Goal: Task Accomplishment & Management: Use online tool/utility

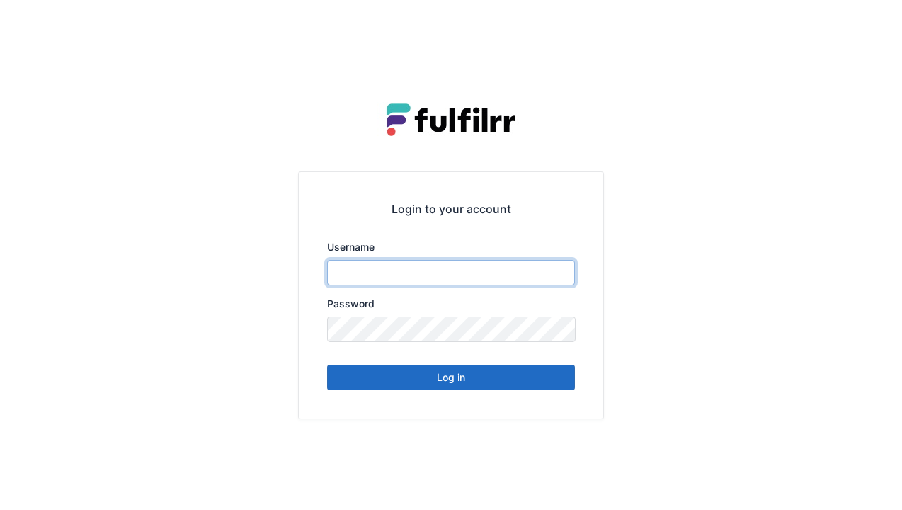
type input "******"
click at [459, 387] on button "Log in" at bounding box center [451, 377] width 248 height 25
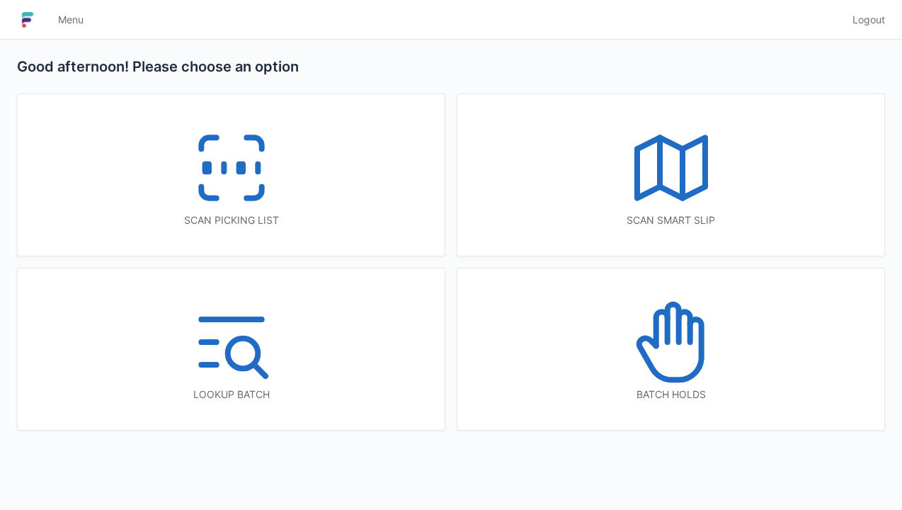
click at [215, 164] on icon at bounding box center [231, 168] width 91 height 91
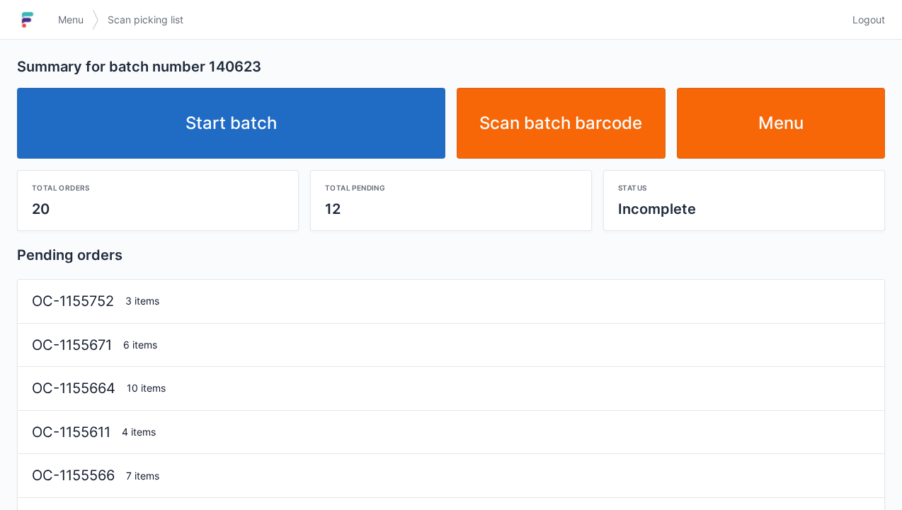
click at [195, 106] on link "Start batch" at bounding box center [231, 123] width 428 height 71
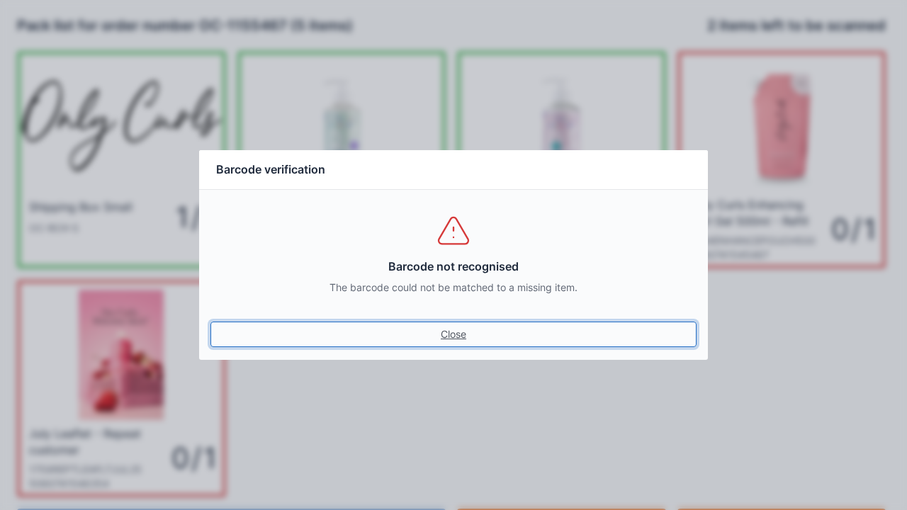
click at [447, 346] on link "Close" at bounding box center [453, 334] width 486 height 25
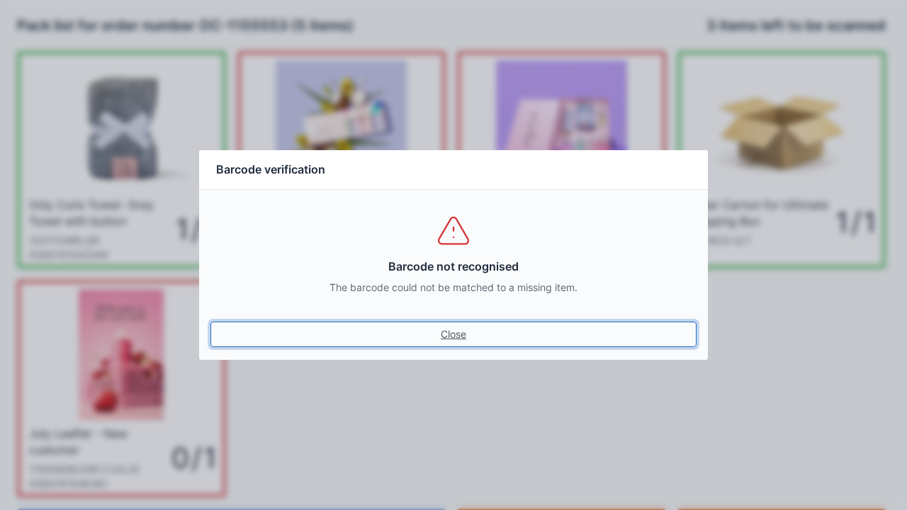
click at [458, 331] on link "Close" at bounding box center [453, 334] width 486 height 25
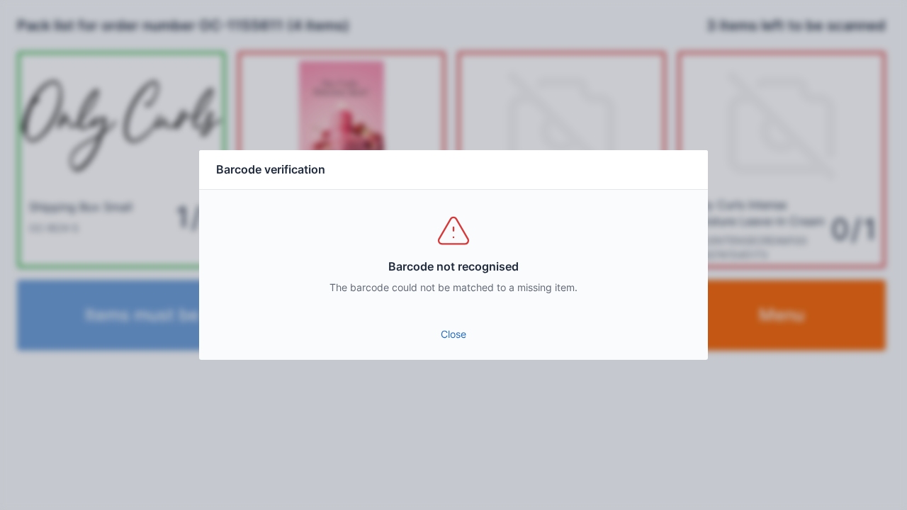
click at [447, 340] on link "Close" at bounding box center [453, 334] width 486 height 25
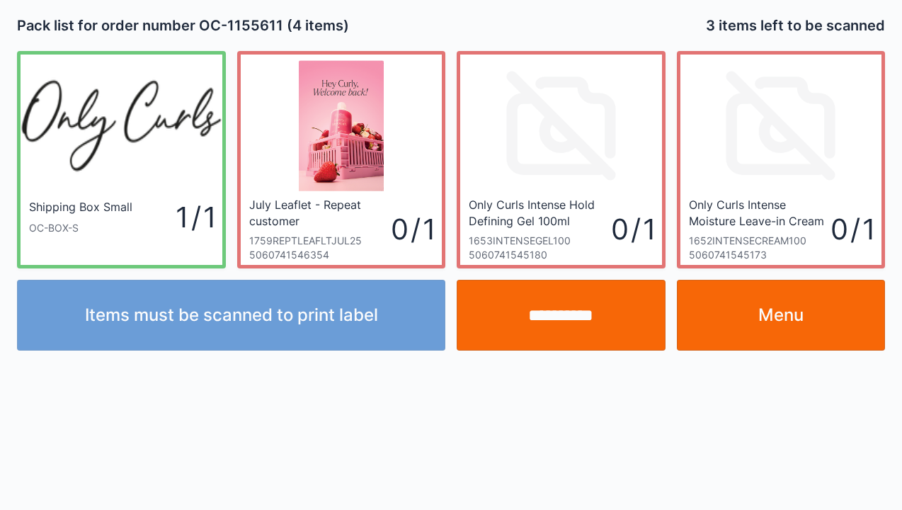
click at [555, 320] on input "**********" at bounding box center [561, 315] width 209 height 71
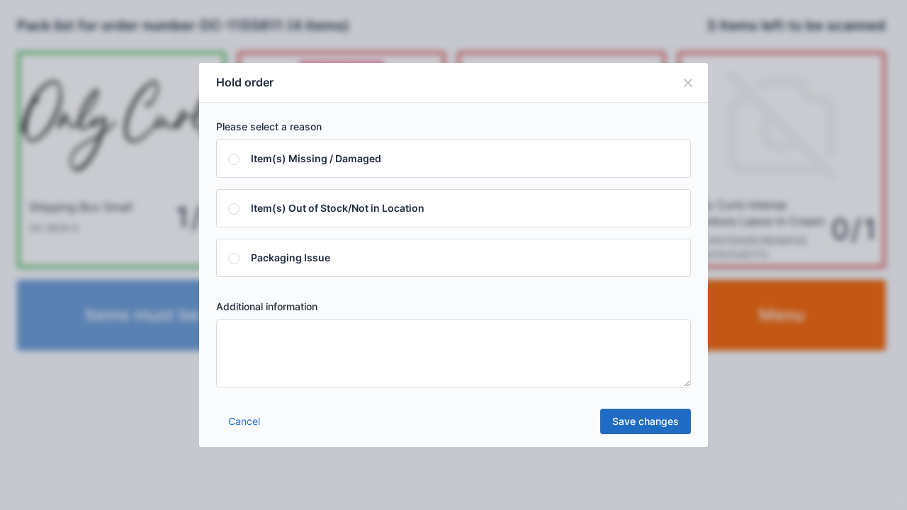
click at [297, 353] on textarea at bounding box center [453, 353] width 474 height 68
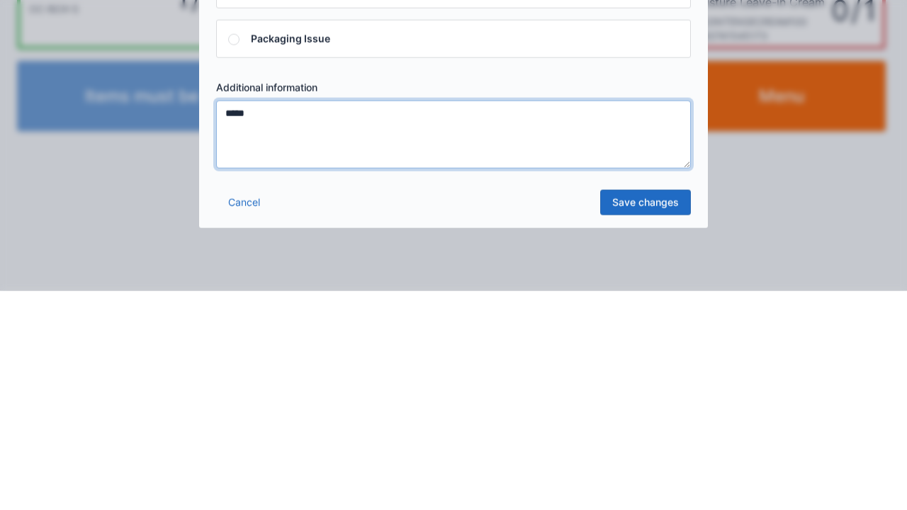
type textarea "*****"
click at [644, 431] on link "Save changes" at bounding box center [645, 421] width 91 height 25
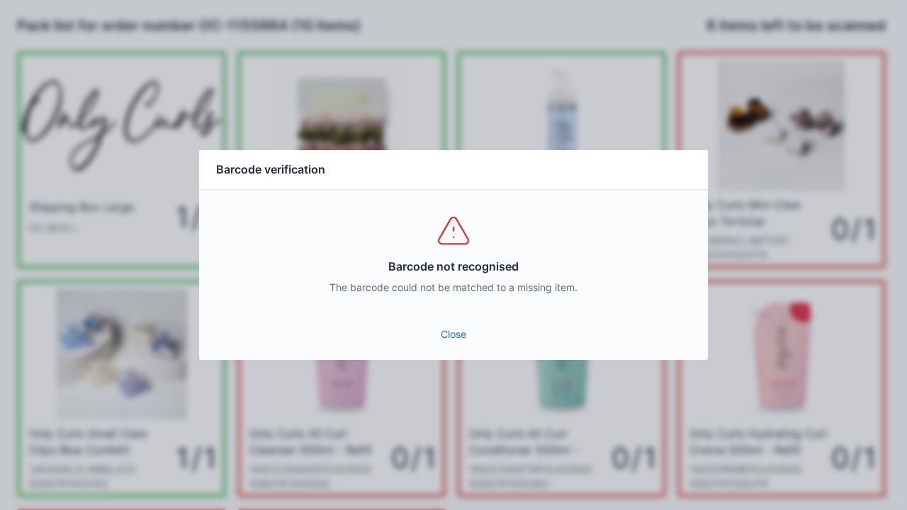
click at [446, 335] on link "Close" at bounding box center [453, 334] width 486 height 25
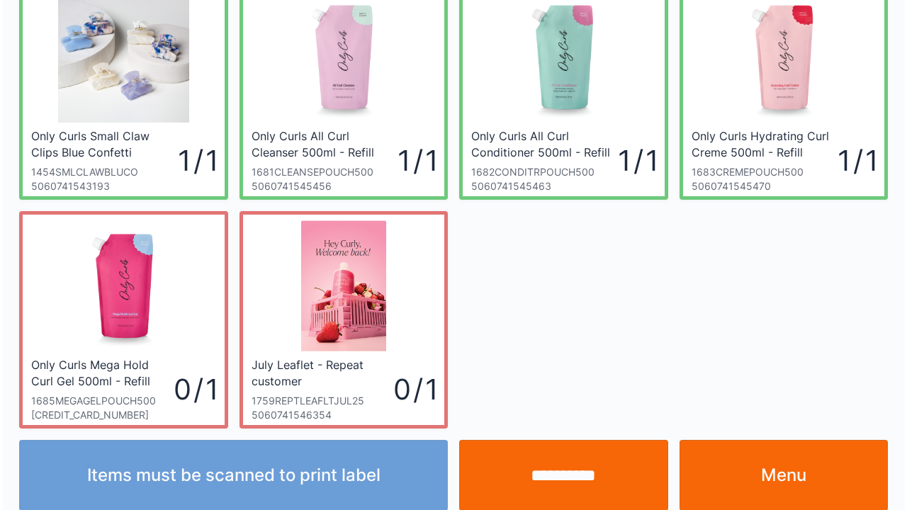
scroll to position [300, 0]
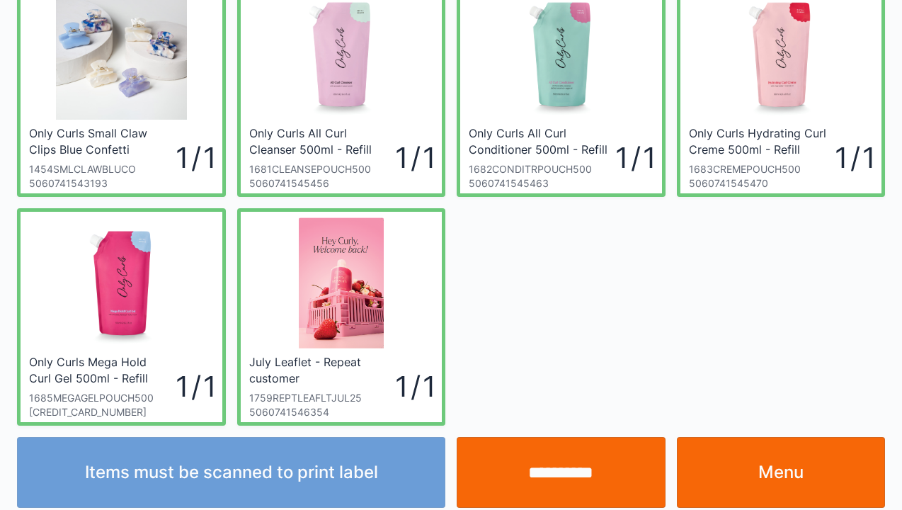
click at [568, 468] on input "**********" at bounding box center [561, 472] width 209 height 71
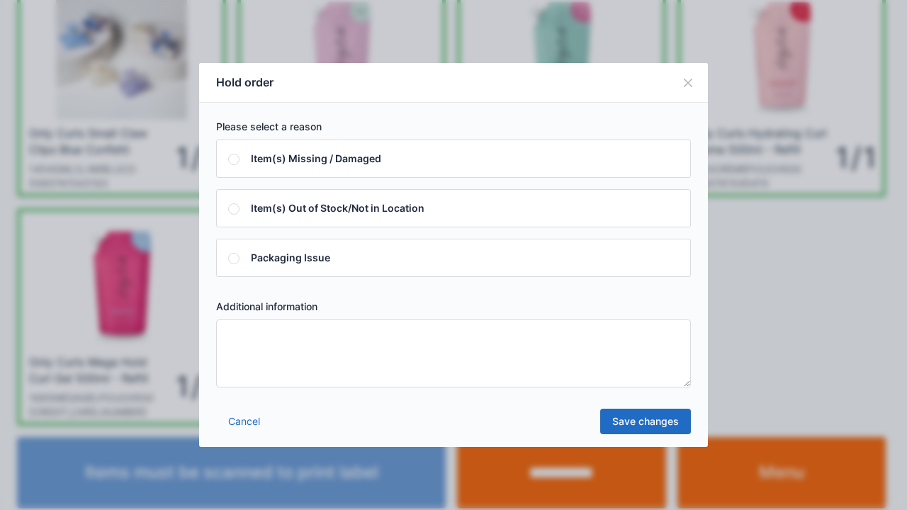
click at [251, 354] on textarea at bounding box center [453, 353] width 474 height 68
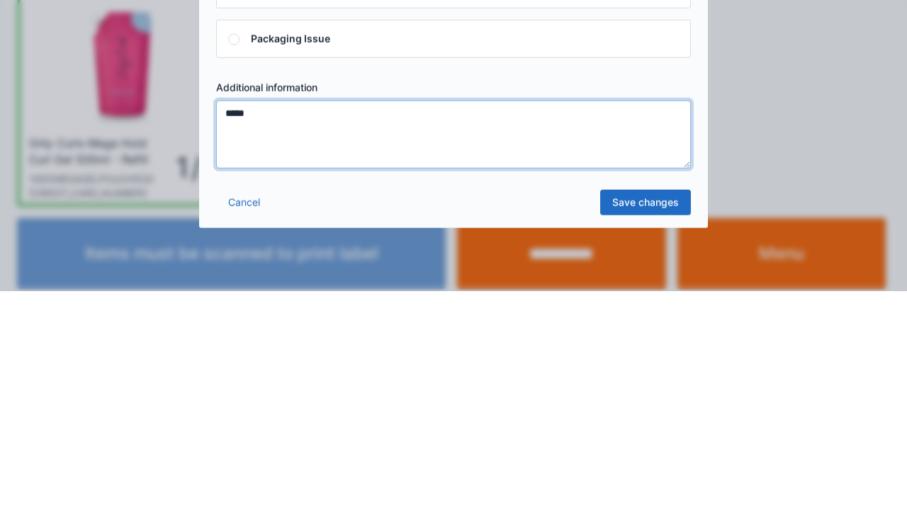
type textarea "*****"
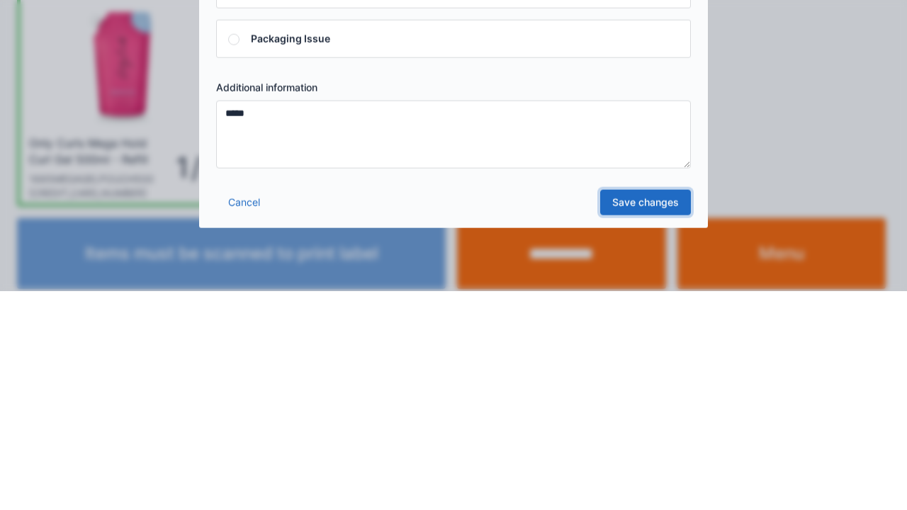
click at [649, 432] on link "Save changes" at bounding box center [645, 421] width 91 height 25
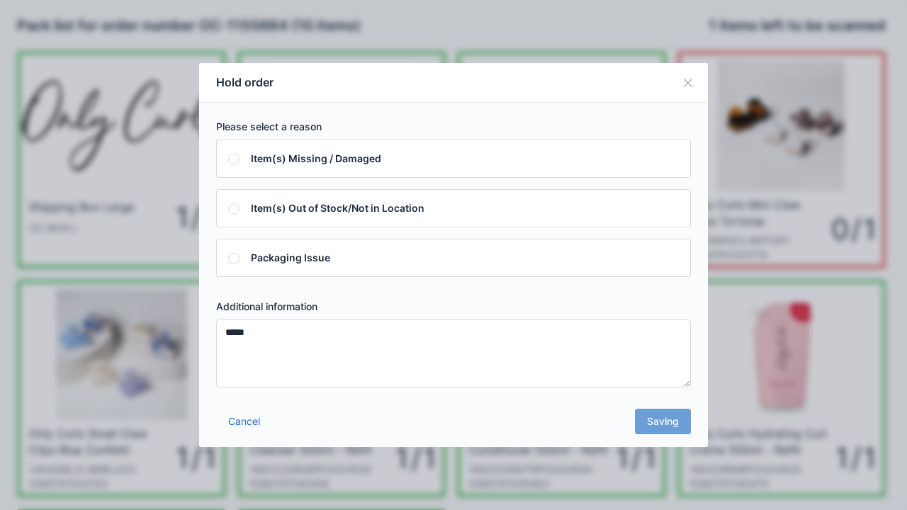
click at [664, 424] on div "Cancel Saving" at bounding box center [453, 425] width 508 height 42
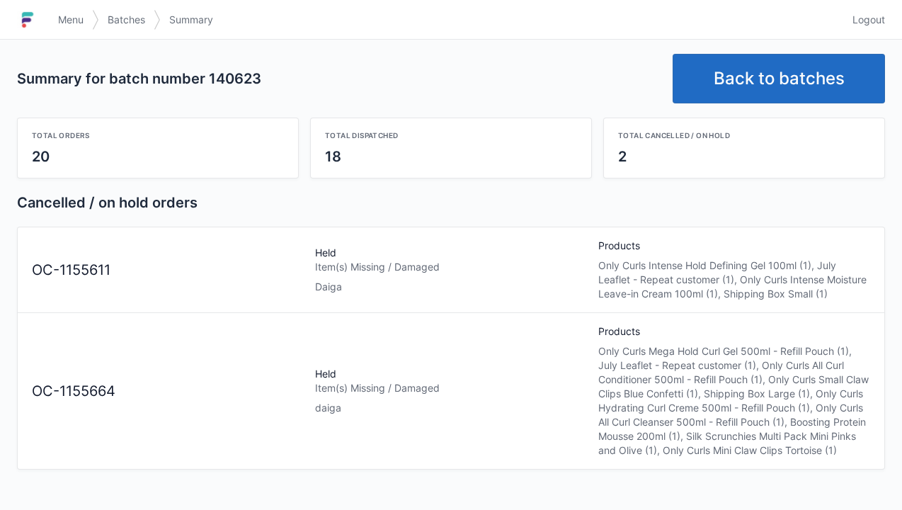
click at [67, 16] on span "Menu" at bounding box center [70, 20] width 25 height 14
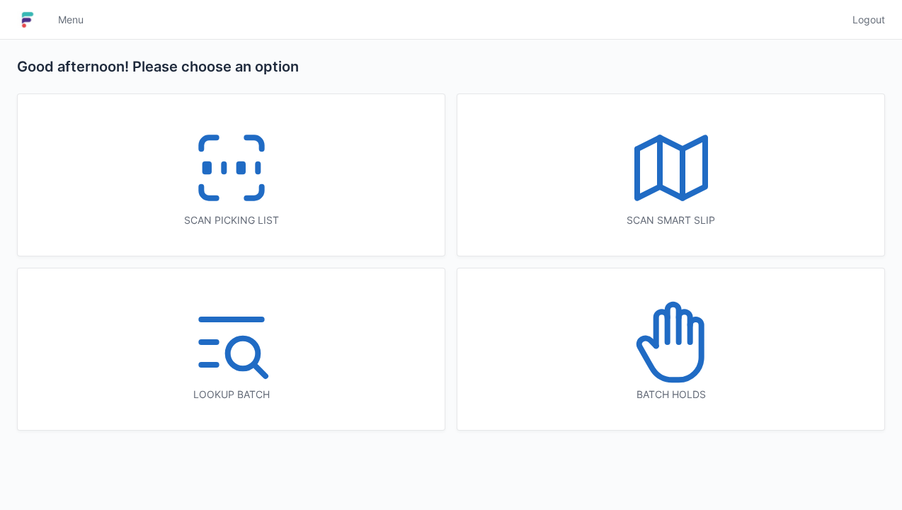
click at [669, 361] on icon at bounding box center [671, 342] width 91 height 91
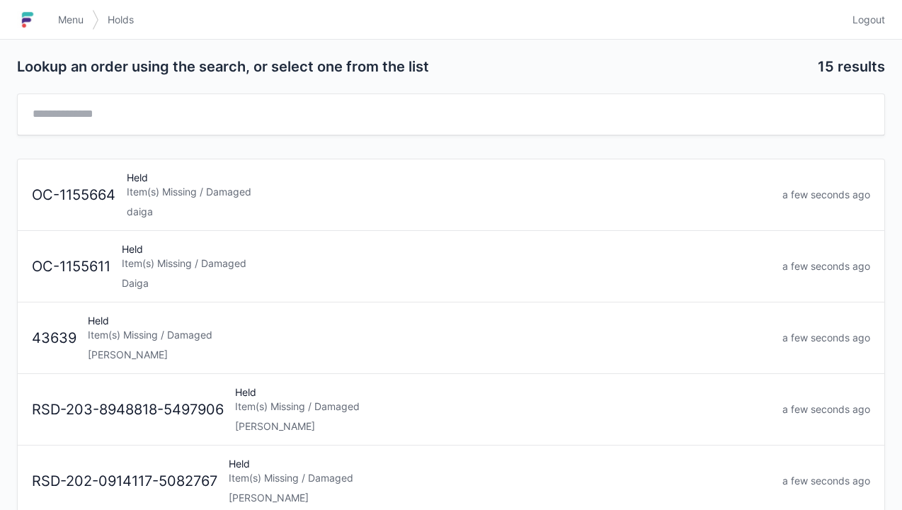
click at [141, 279] on div "Daiga" at bounding box center [446, 283] width 649 height 14
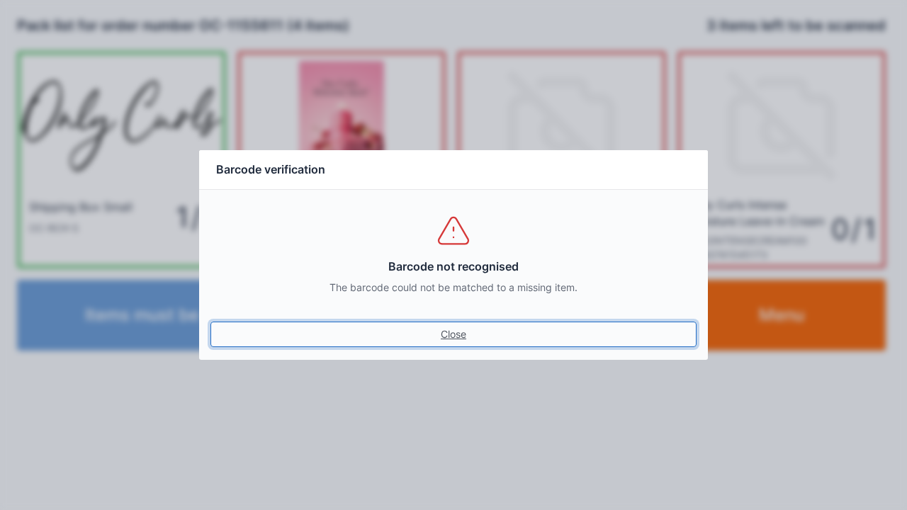
click at [459, 344] on link "Close" at bounding box center [453, 334] width 486 height 25
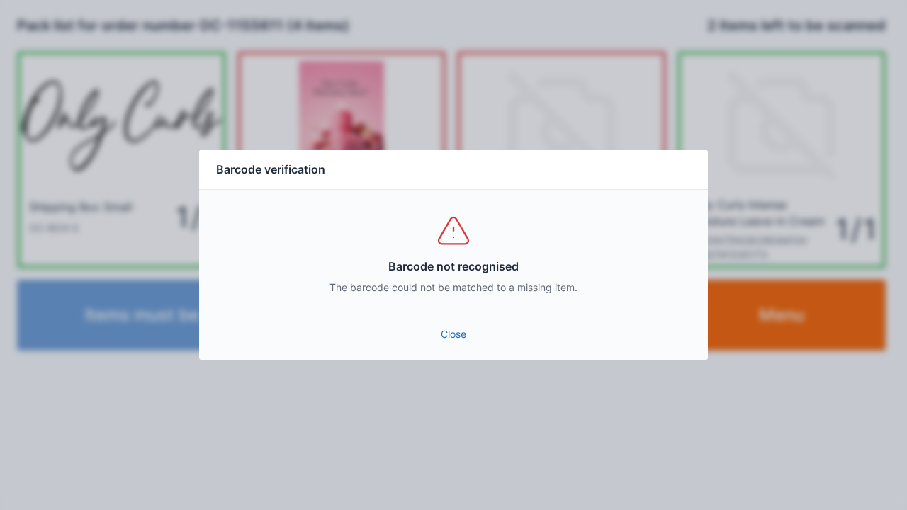
click at [438, 343] on link "Close" at bounding box center [453, 334] width 486 height 25
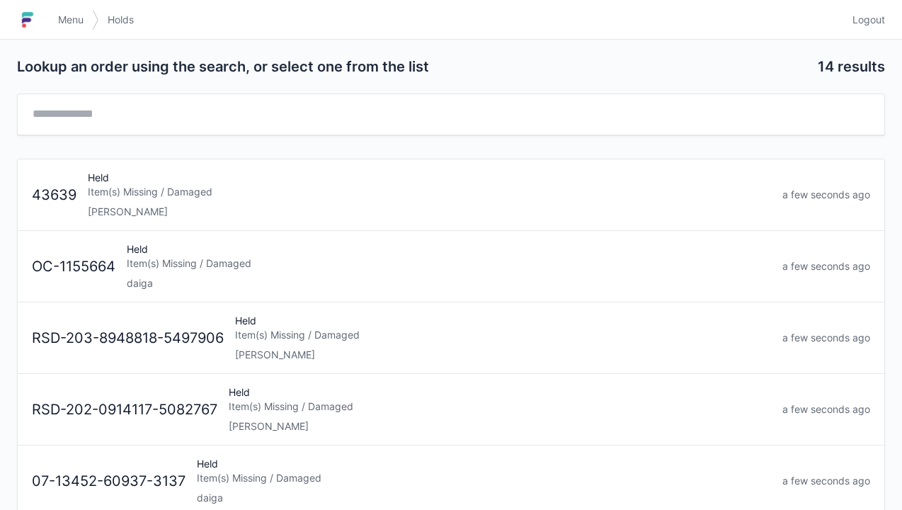
click at [157, 271] on div "Held Item(s) Missing / Damaged daiga" at bounding box center [449, 266] width 656 height 48
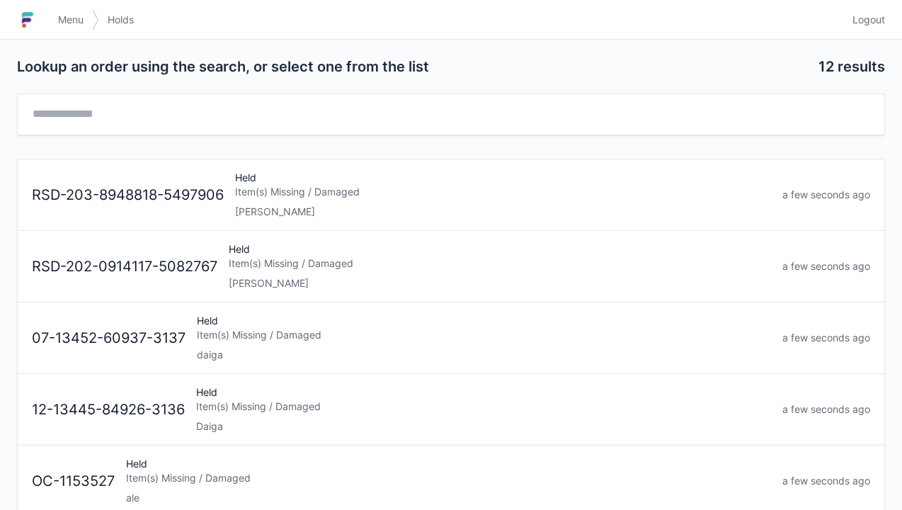
click at [56, 10] on link "Menu" at bounding box center [71, 19] width 42 height 25
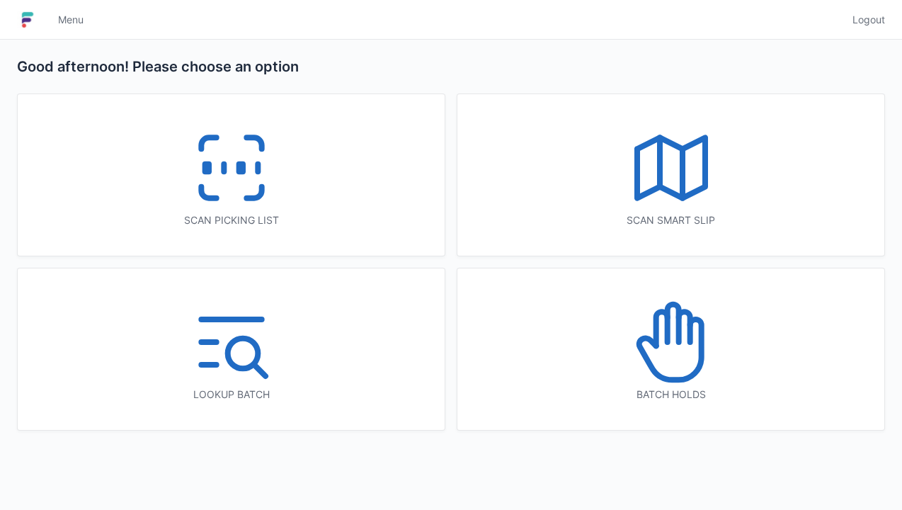
click at [245, 161] on icon at bounding box center [231, 168] width 91 height 91
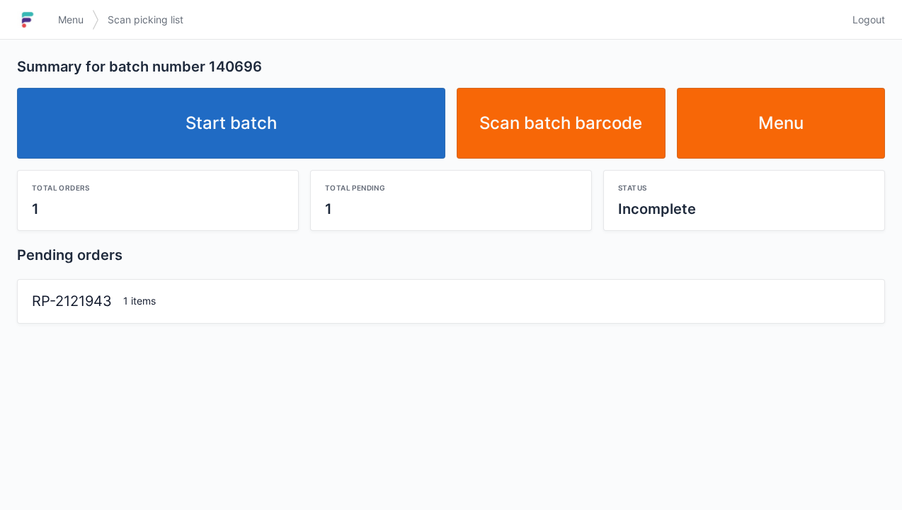
click at [253, 140] on link "Start batch" at bounding box center [231, 123] width 428 height 71
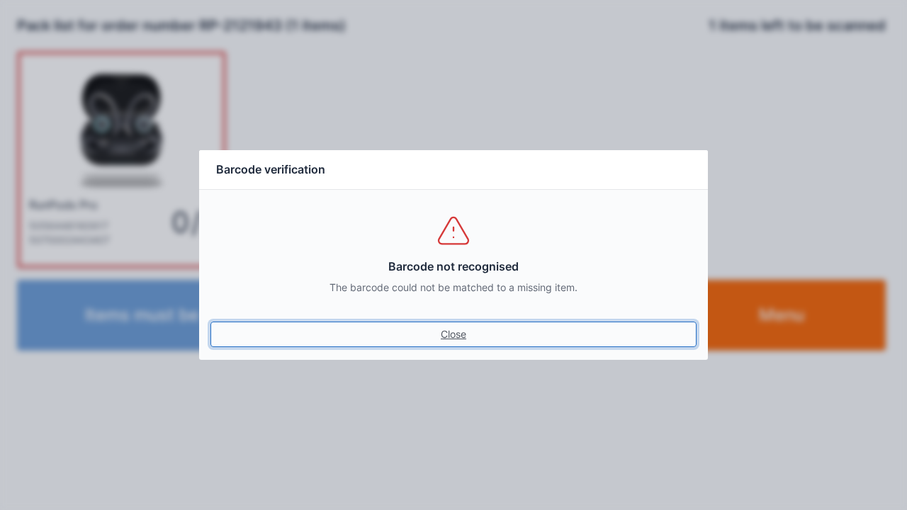
click at [438, 346] on link "Close" at bounding box center [453, 334] width 486 height 25
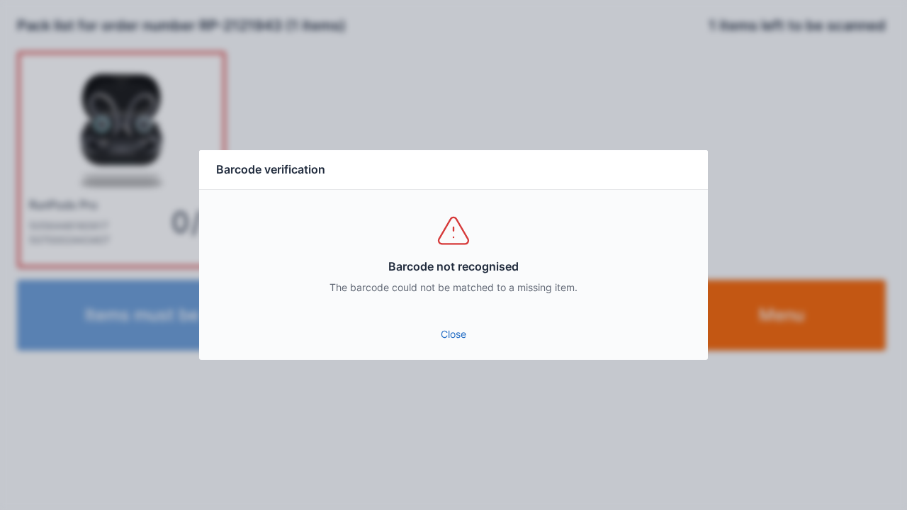
click at [433, 336] on link "Close" at bounding box center [453, 334] width 486 height 25
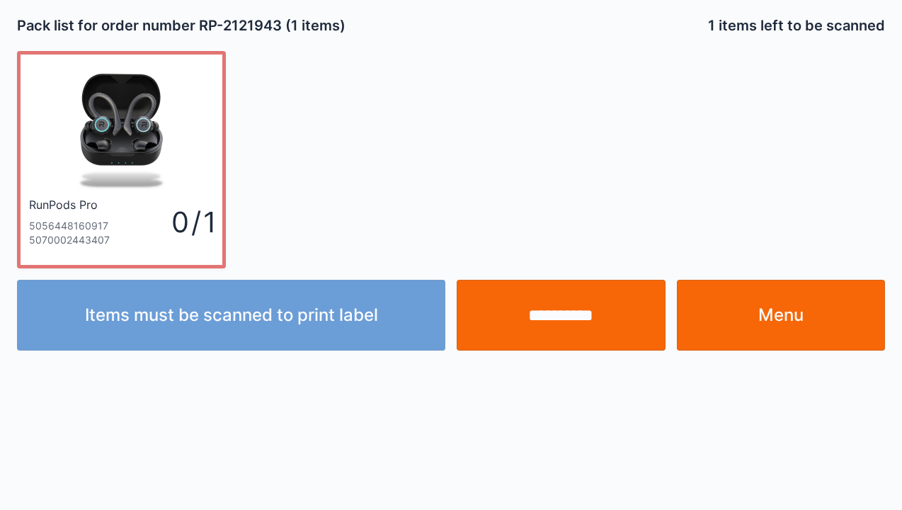
click at [582, 318] on input "**********" at bounding box center [561, 315] width 209 height 71
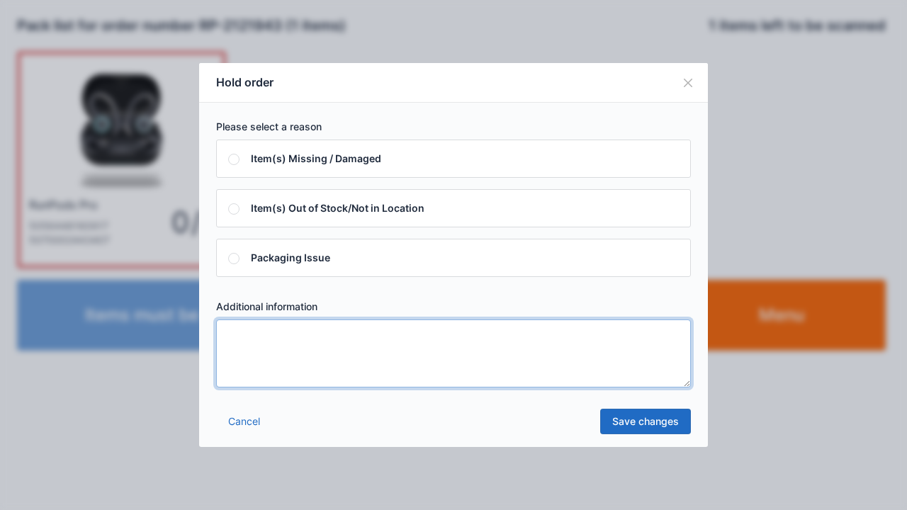
click at [244, 346] on textarea at bounding box center [453, 353] width 474 height 68
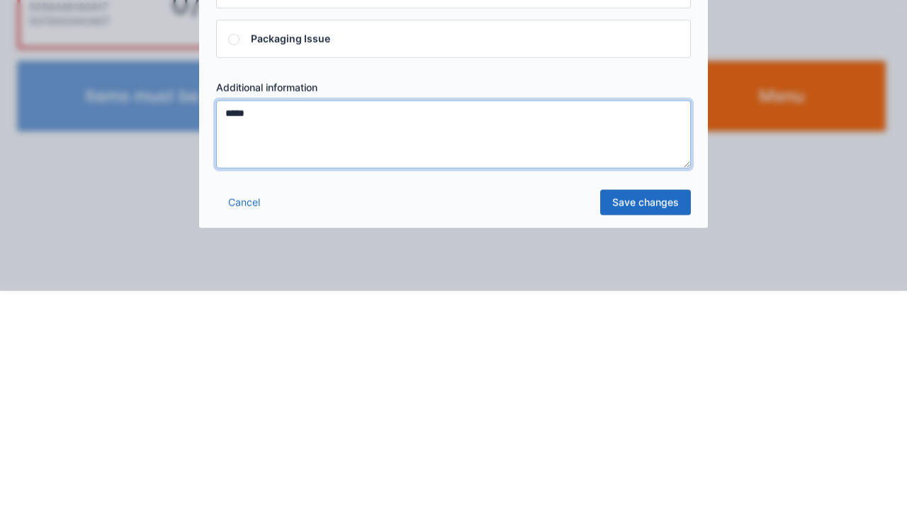
type textarea "*****"
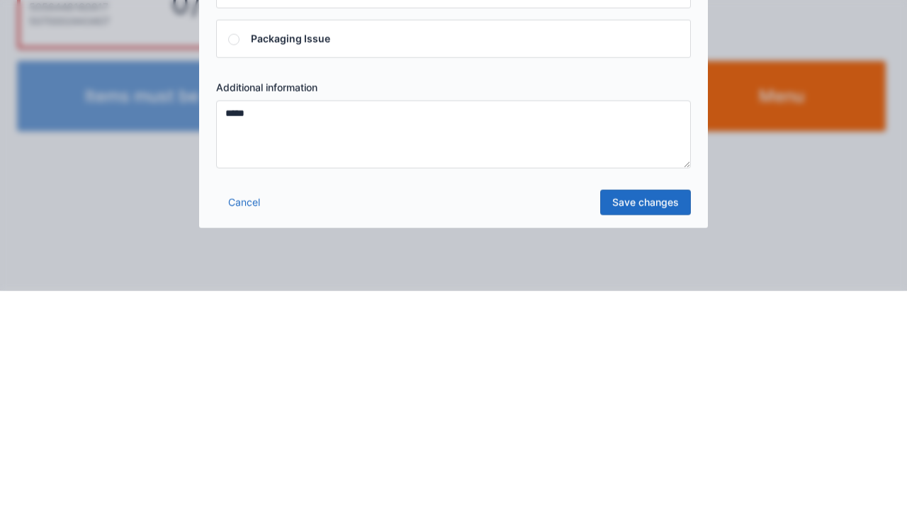
click at [644, 429] on link "Save changes" at bounding box center [645, 421] width 91 height 25
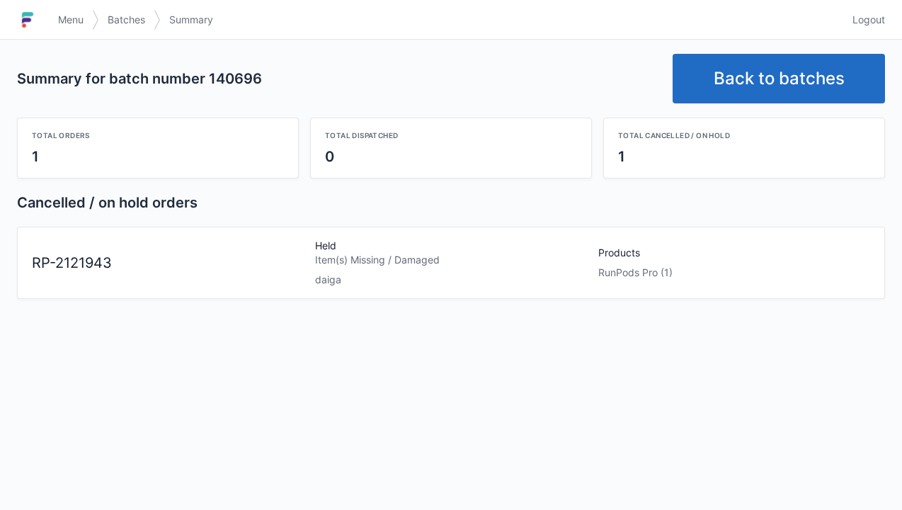
click at [786, 64] on link "Back to batches" at bounding box center [779, 79] width 212 height 50
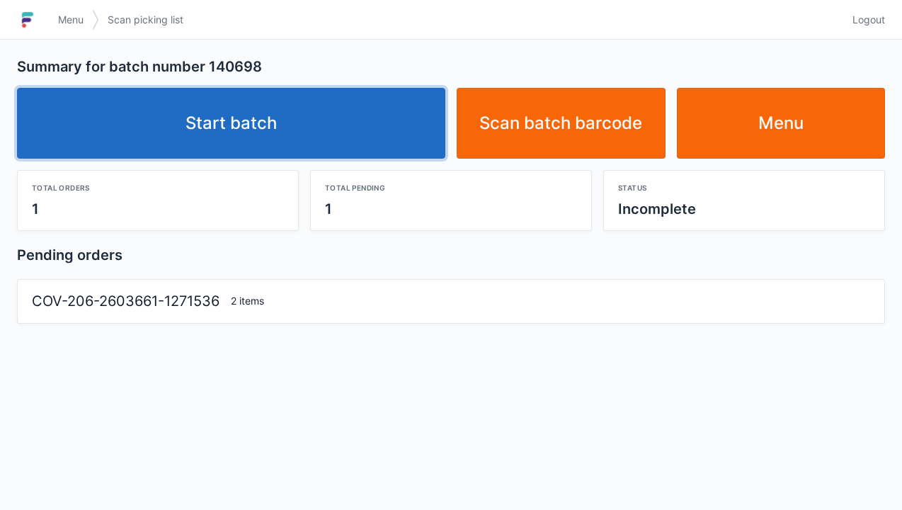
click at [244, 136] on link "Start batch" at bounding box center [231, 123] width 428 height 71
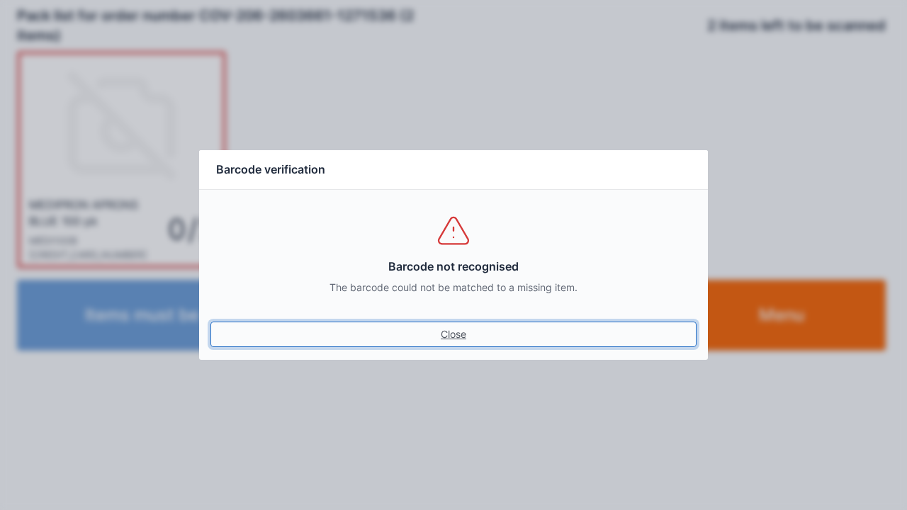
click at [445, 336] on link "Close" at bounding box center [453, 334] width 486 height 25
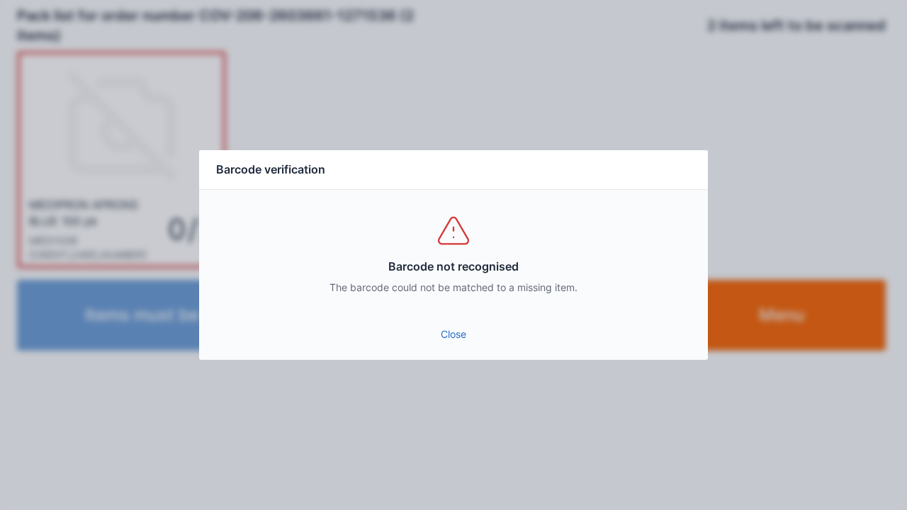
click at [453, 346] on link "Close" at bounding box center [453, 334] width 486 height 25
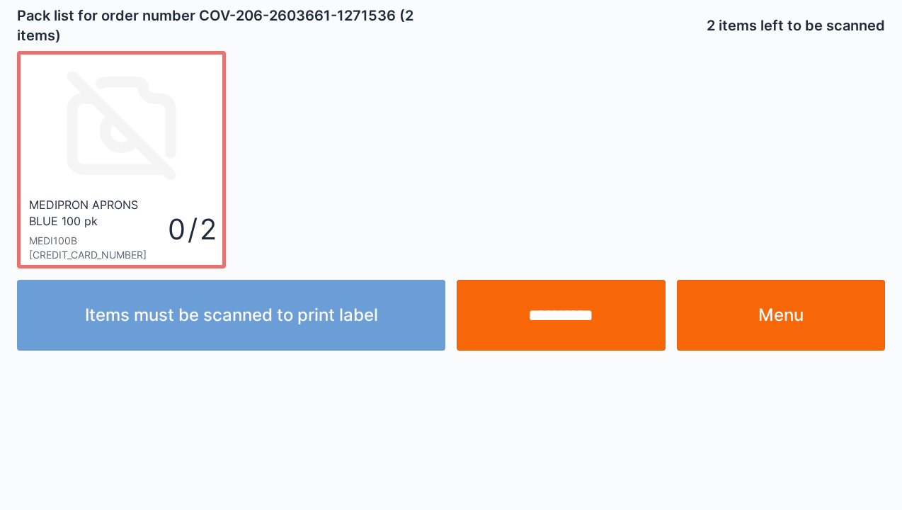
click at [563, 340] on input "**********" at bounding box center [561, 315] width 209 height 71
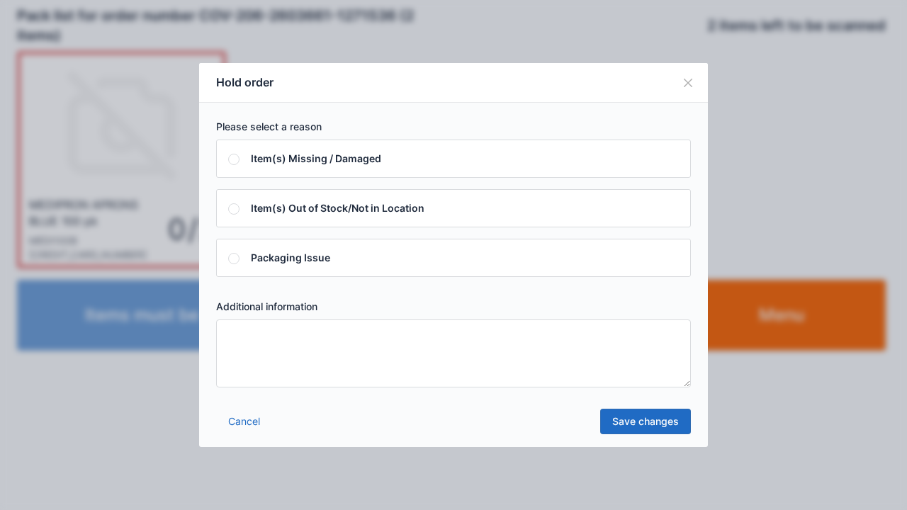
click at [254, 353] on textarea at bounding box center [453, 353] width 474 height 68
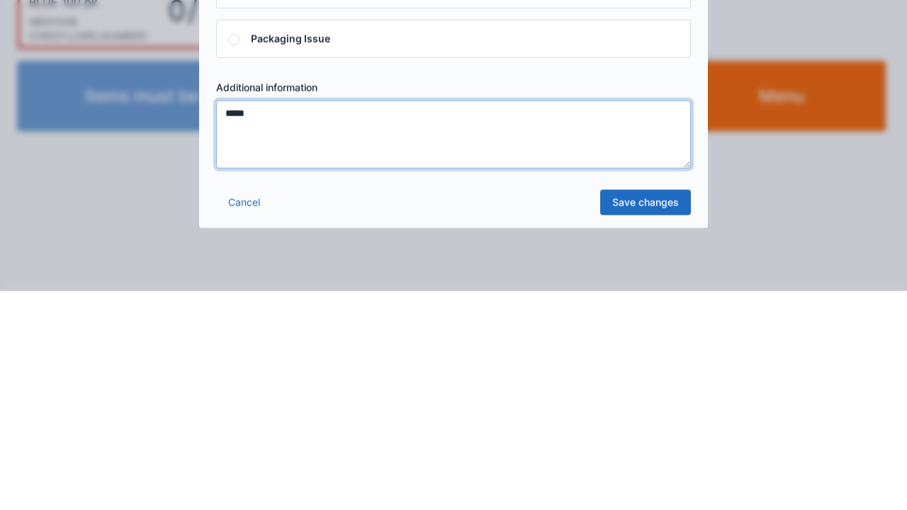
type textarea "*****"
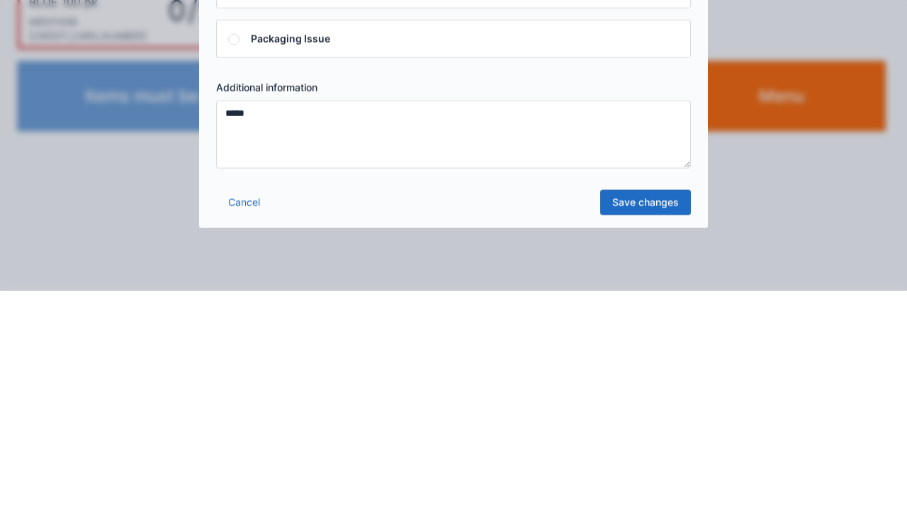
click at [638, 421] on link "Save changes" at bounding box center [645, 421] width 91 height 25
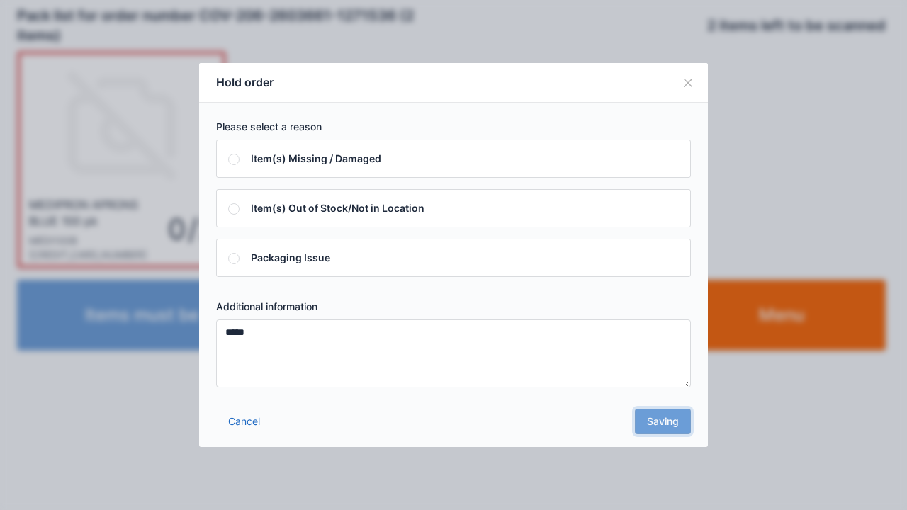
click at [667, 428] on div "Cancel Saving" at bounding box center [453, 425] width 508 height 42
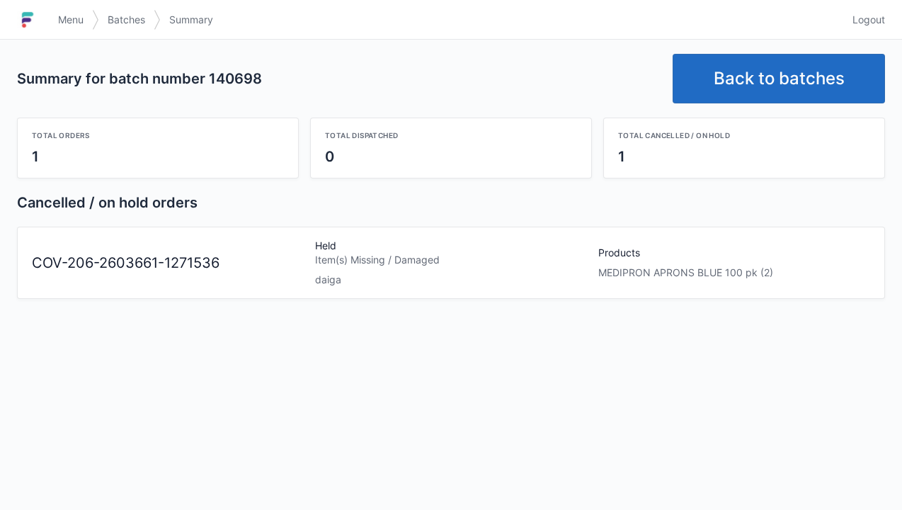
click at [771, 67] on link "Back to batches" at bounding box center [779, 79] width 212 height 50
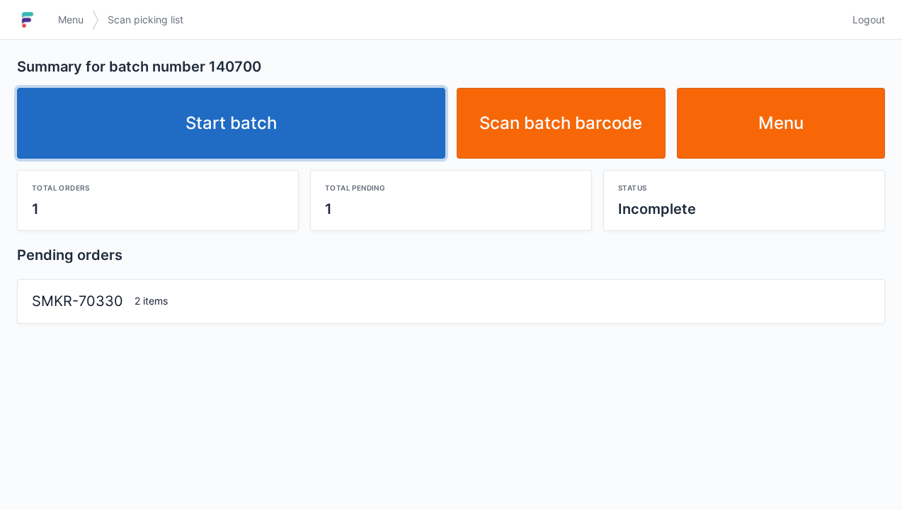
click at [225, 120] on link "Start batch" at bounding box center [231, 123] width 428 height 71
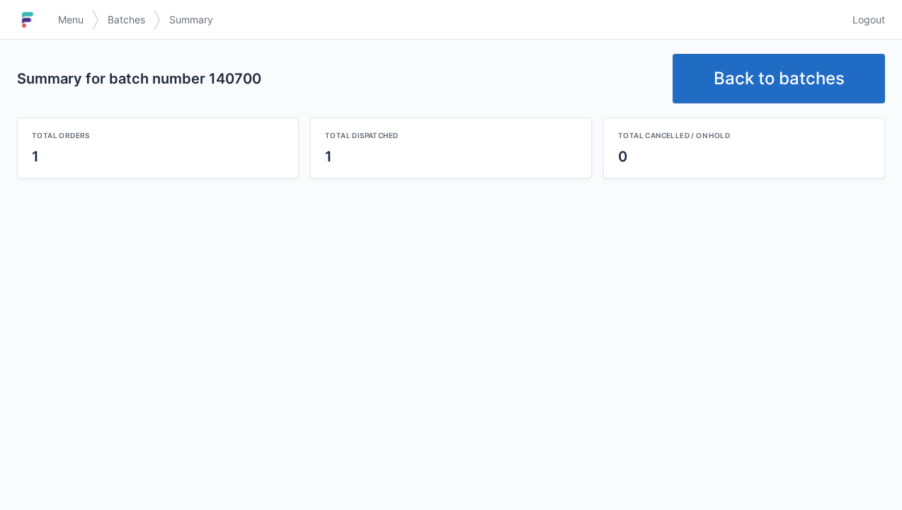
click at [763, 89] on link "Back to batches" at bounding box center [779, 79] width 212 height 50
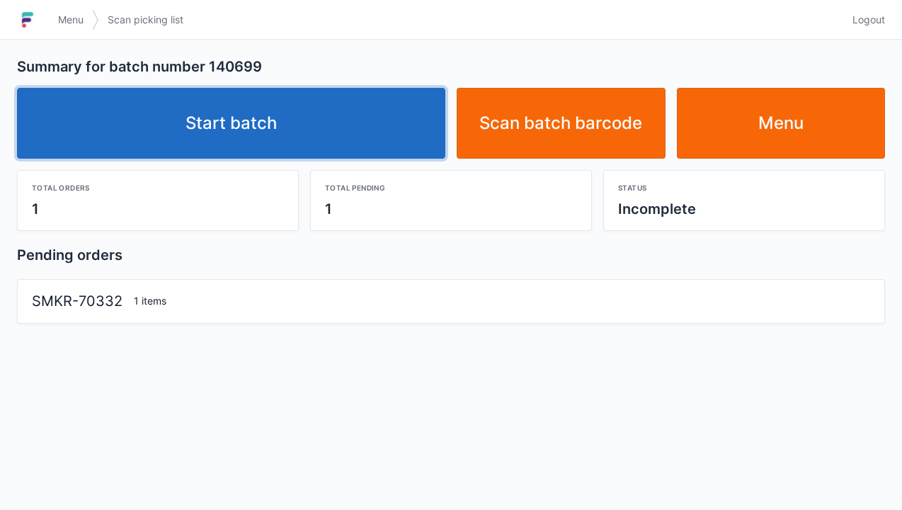
click at [246, 123] on link "Start batch" at bounding box center [231, 123] width 428 height 71
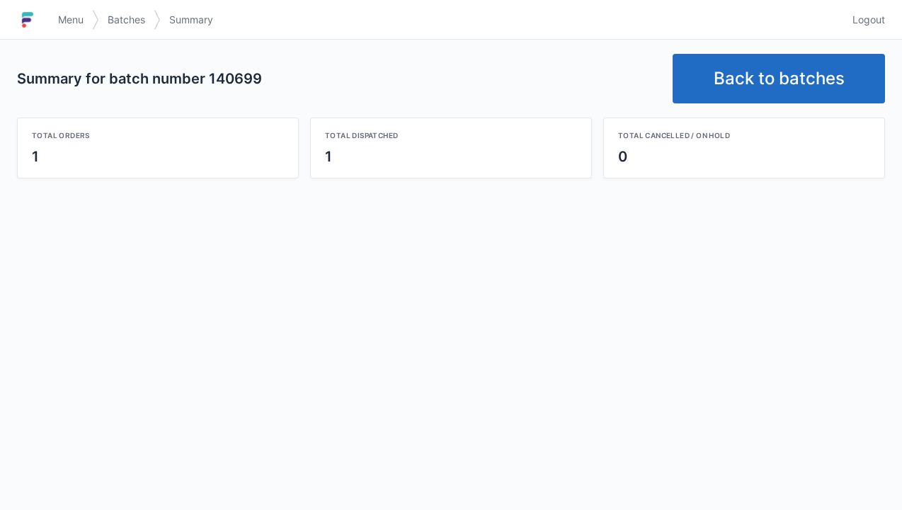
click at [772, 76] on link "Back to batches" at bounding box center [779, 79] width 212 height 50
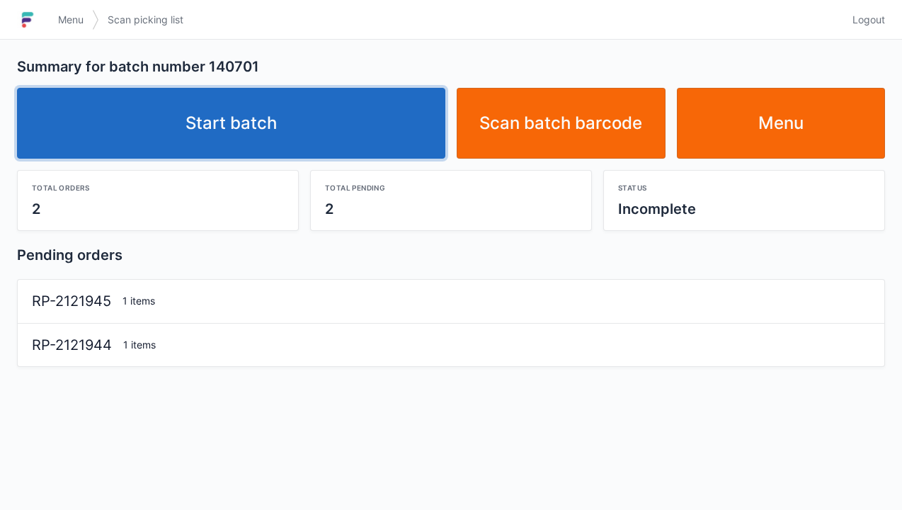
click at [240, 134] on link "Start batch" at bounding box center [231, 123] width 428 height 71
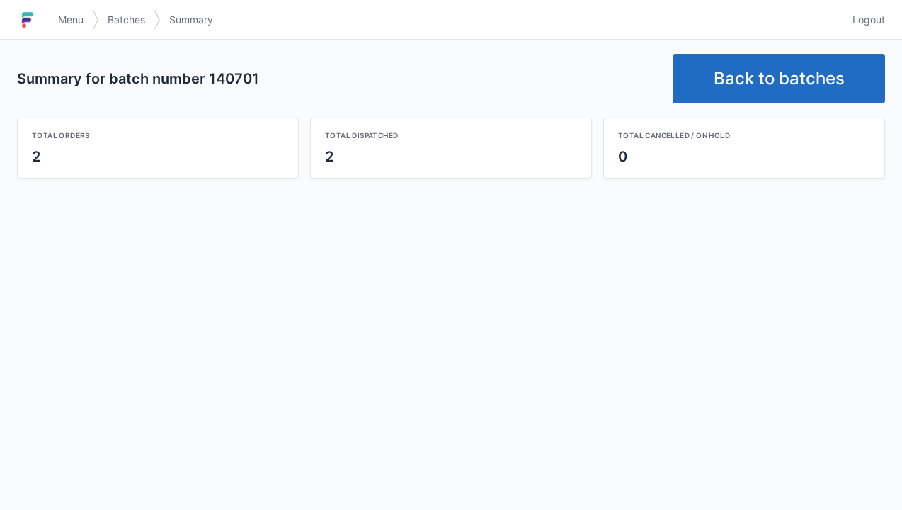
click at [749, 78] on link "Back to batches" at bounding box center [779, 79] width 212 height 50
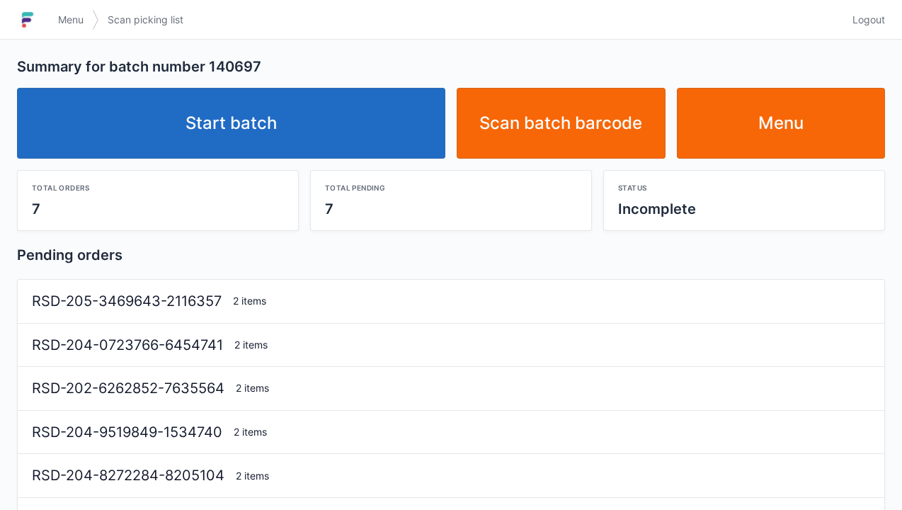
click at [263, 119] on link "Start batch" at bounding box center [231, 123] width 428 height 71
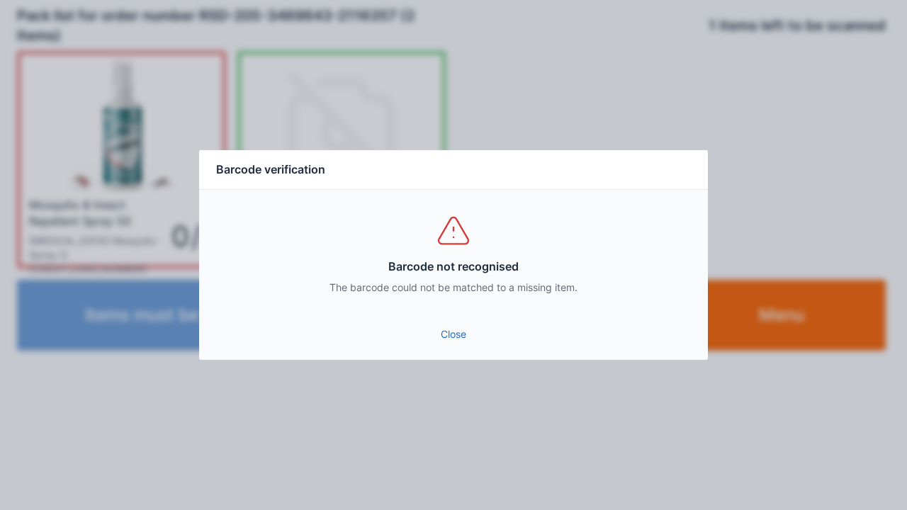
click at [428, 339] on link "Close" at bounding box center [453, 334] width 486 height 25
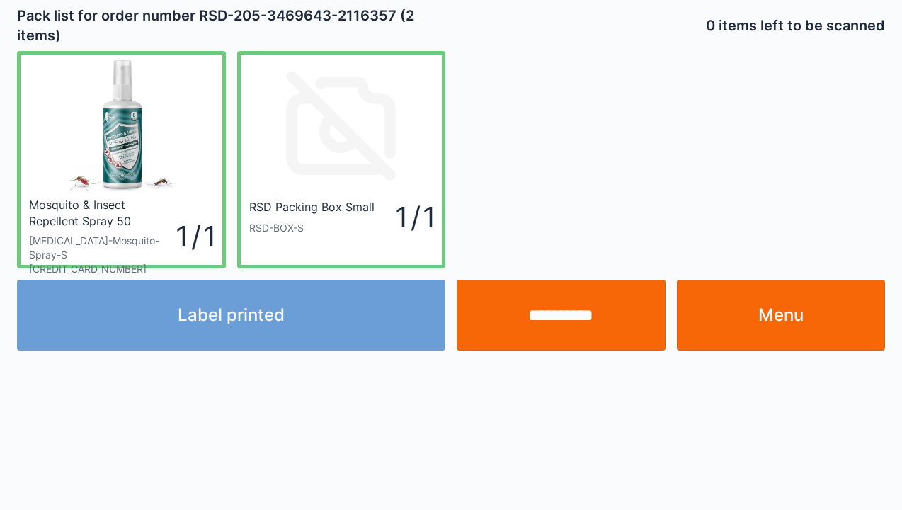
click at [802, 318] on link "Menu" at bounding box center [781, 315] width 209 height 71
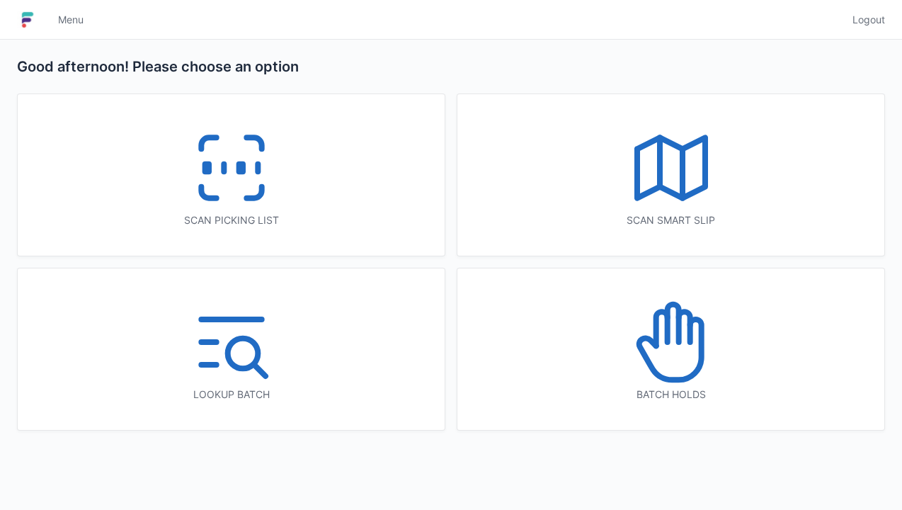
click at [664, 351] on icon at bounding box center [671, 342] width 91 height 91
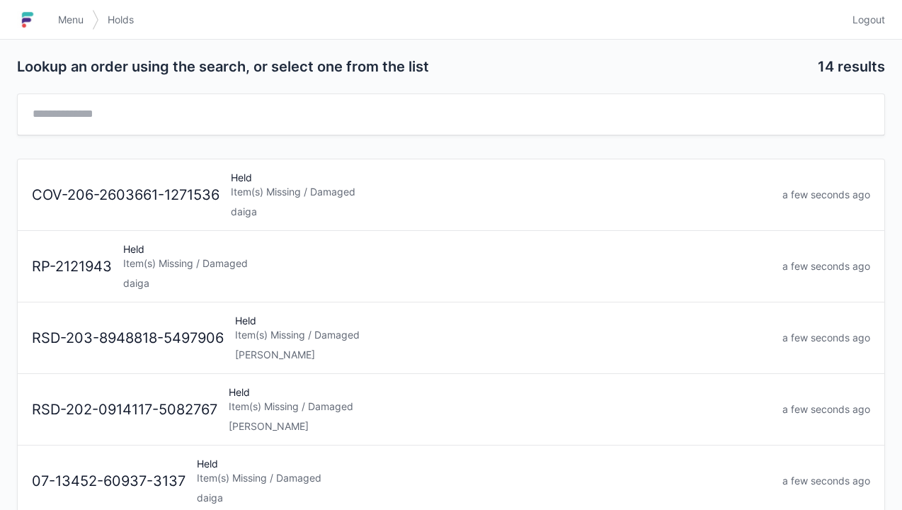
click at [296, 190] on div "Item(s) Missing / Damaged" at bounding box center [501, 192] width 540 height 14
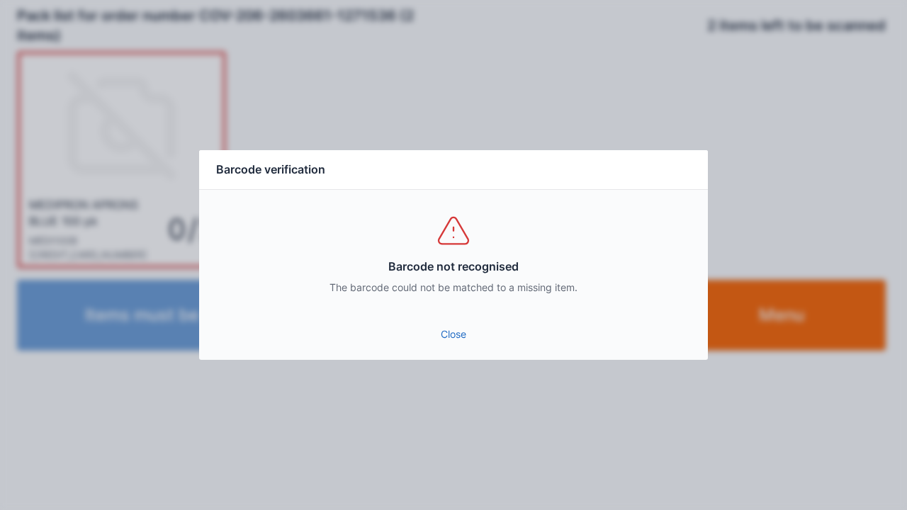
click at [441, 344] on link "Close" at bounding box center [453, 334] width 486 height 25
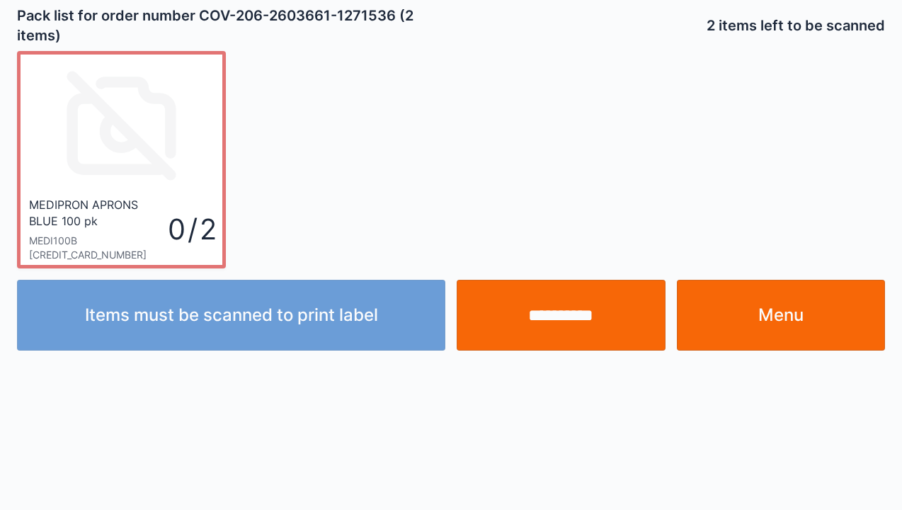
click at [791, 317] on link "Menu" at bounding box center [781, 315] width 209 height 71
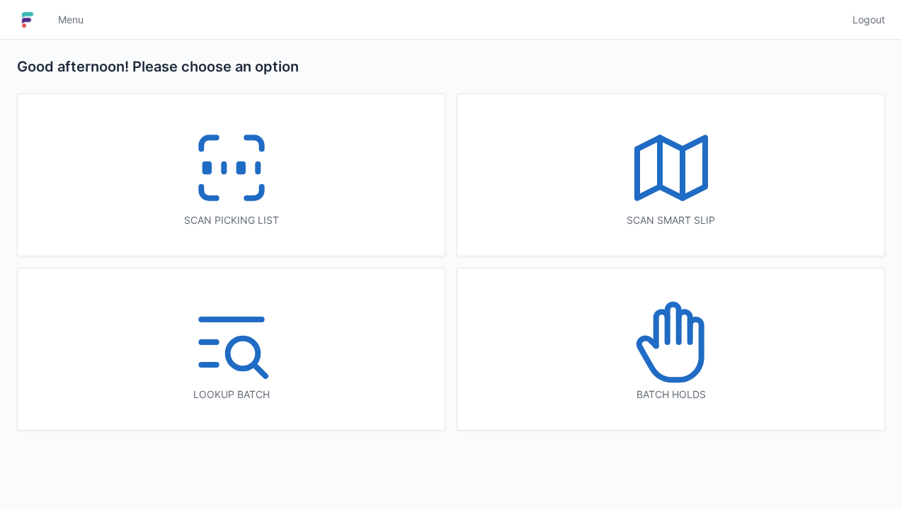
click at [667, 337] on icon at bounding box center [661, 329] width 11 height 34
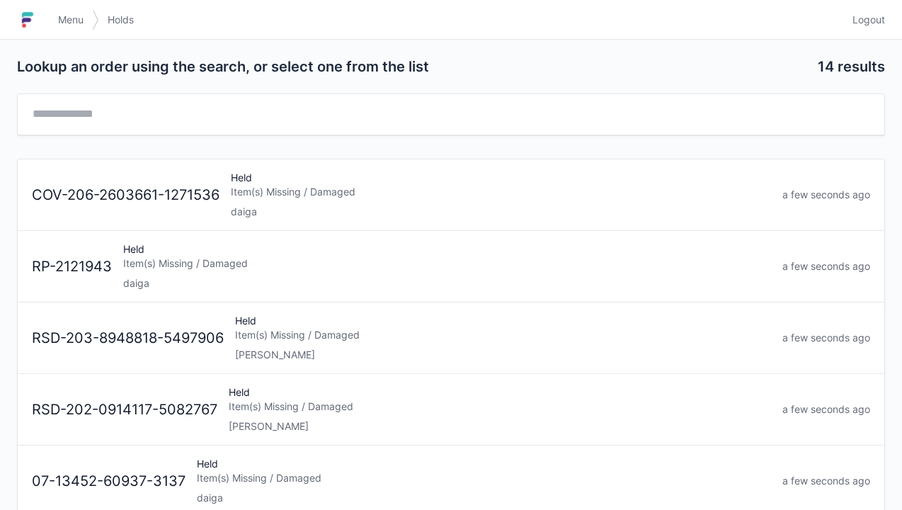
click at [207, 278] on div "daiga" at bounding box center [447, 283] width 648 height 14
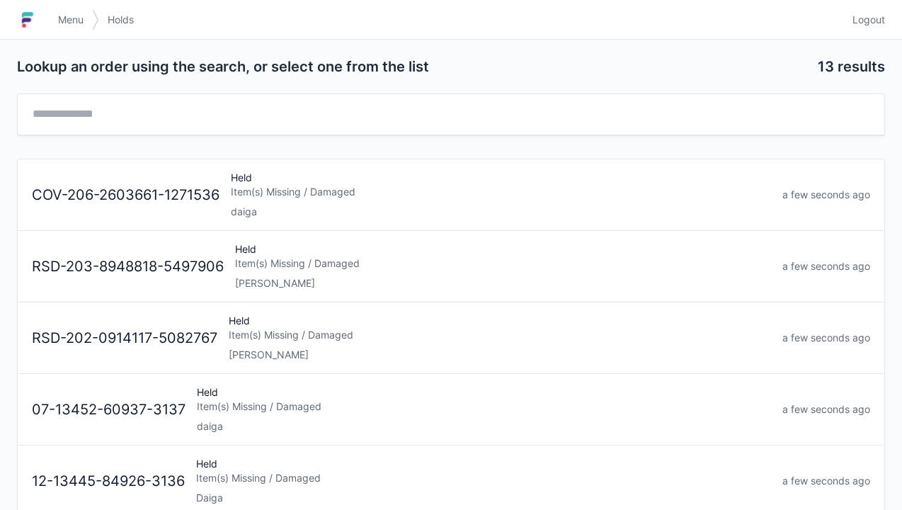
click at [243, 414] on div "Held Item(s) Missing / Damaged daiga" at bounding box center [484, 409] width 586 height 48
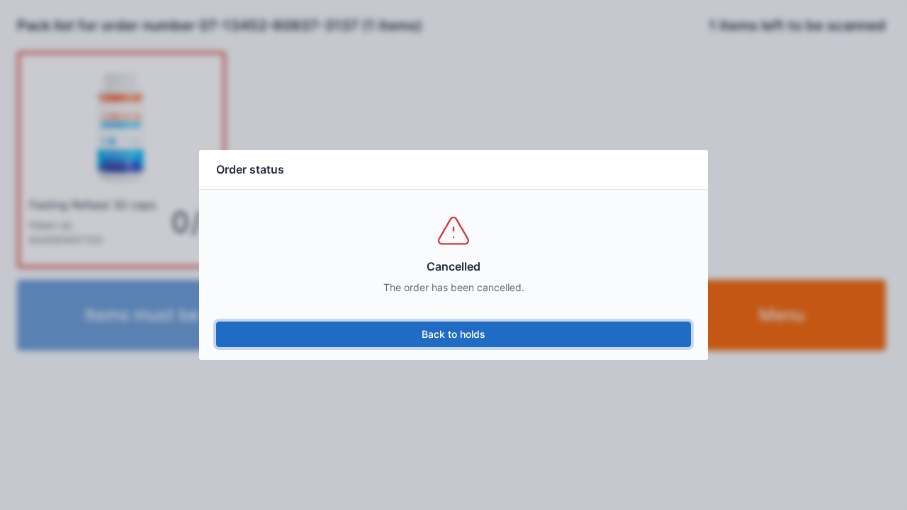
click at [505, 338] on link "Back to holds" at bounding box center [453, 334] width 474 height 25
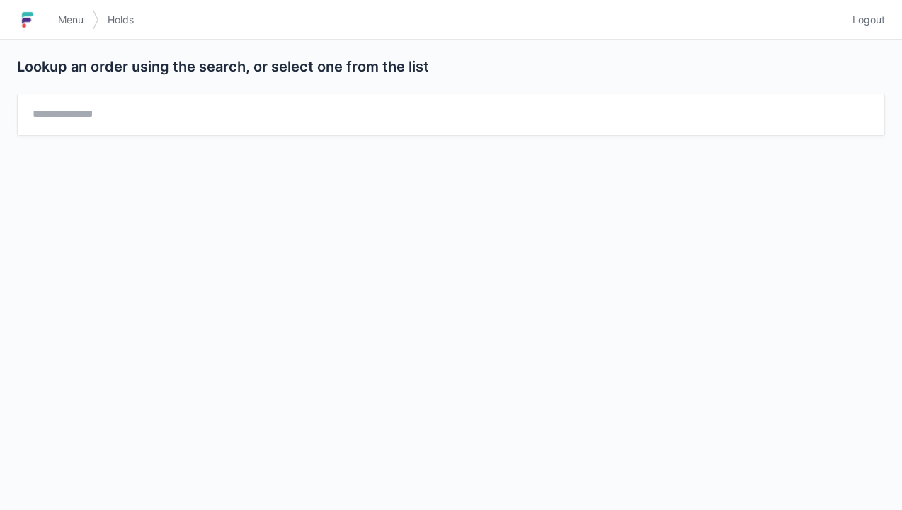
click at [35, 27] on img at bounding box center [27, 19] width 21 height 23
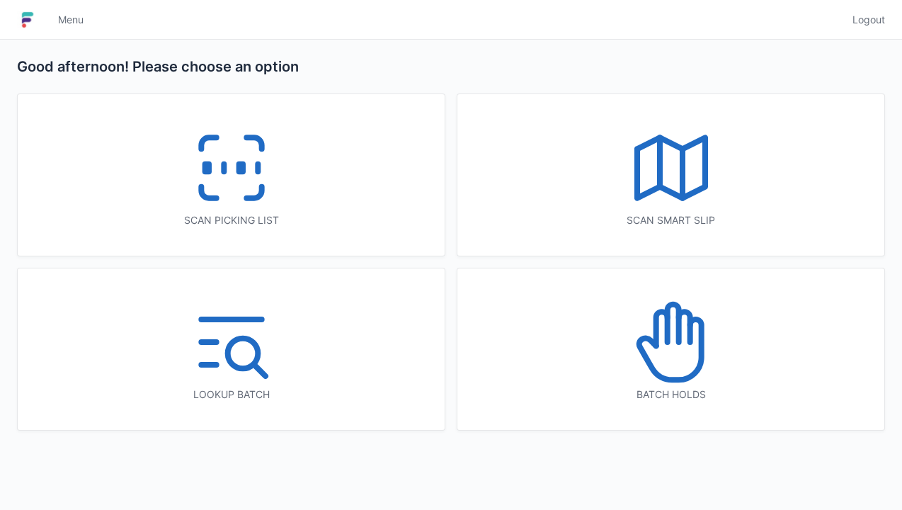
click at [229, 161] on icon at bounding box center [231, 168] width 91 height 91
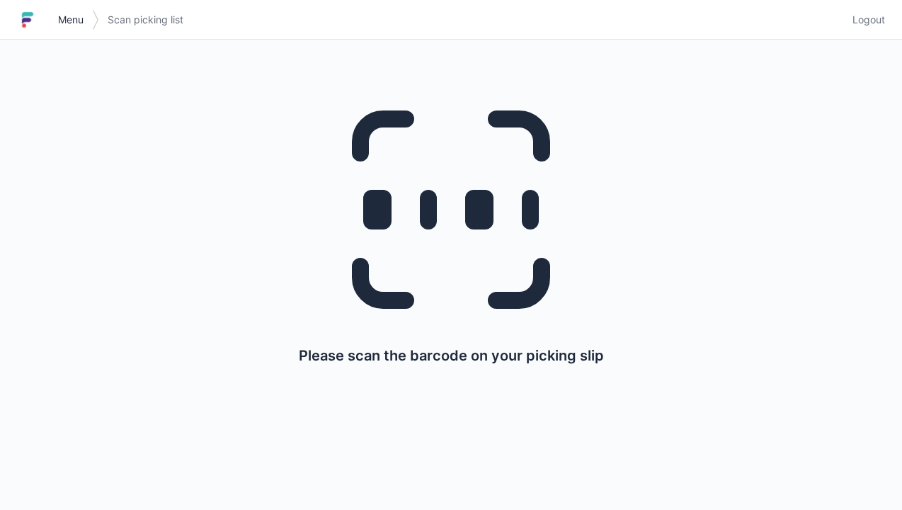
click at [65, 28] on link "Menu" at bounding box center [71, 19] width 42 height 25
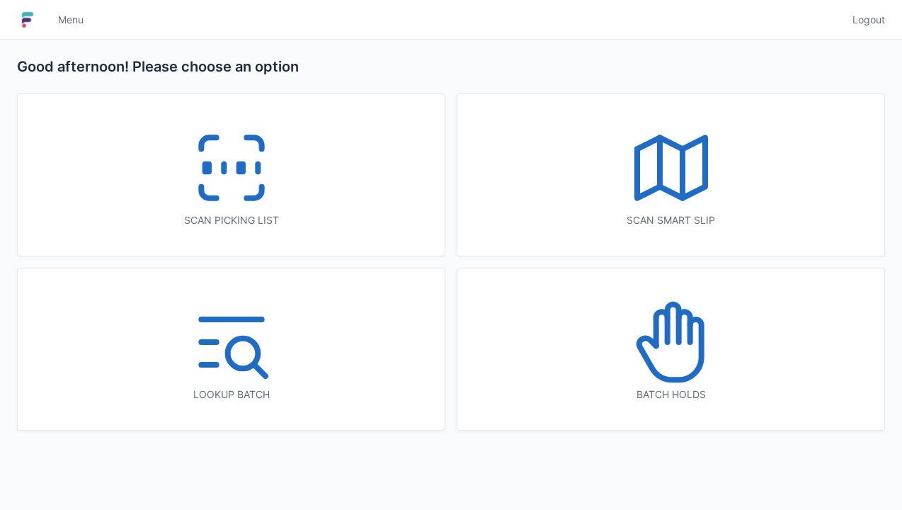
click at [674, 351] on icon at bounding box center [671, 342] width 91 height 91
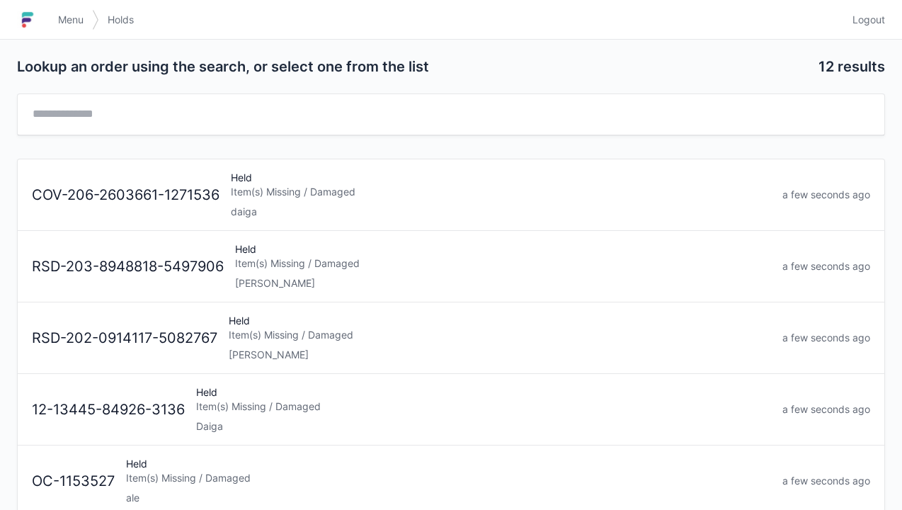
click at [140, 199] on div "COV-206-2603661-1271536" at bounding box center [125, 195] width 199 height 21
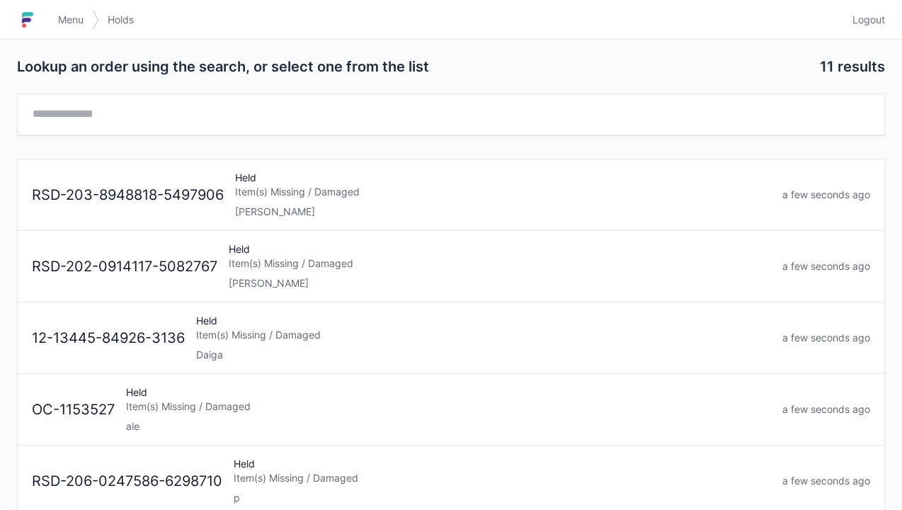
click at [67, 13] on span "Menu" at bounding box center [70, 20] width 25 height 14
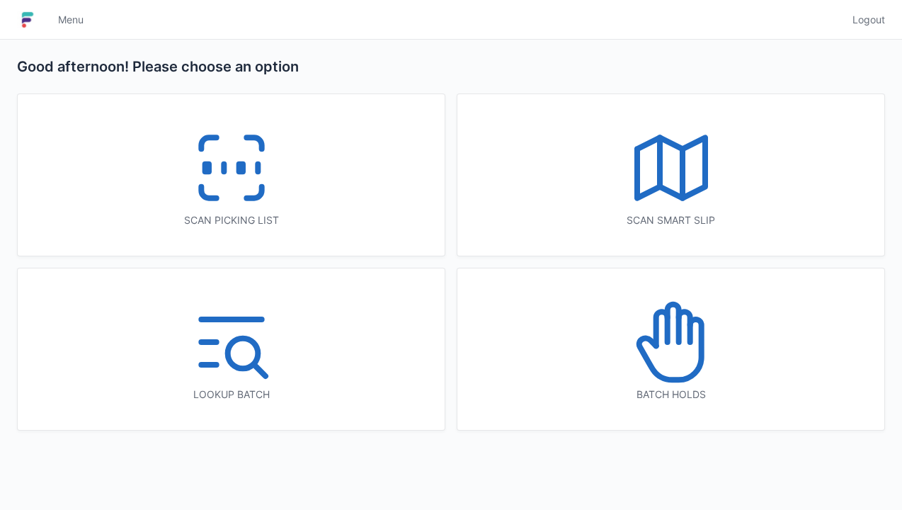
click at [221, 163] on icon at bounding box center [231, 168] width 91 height 91
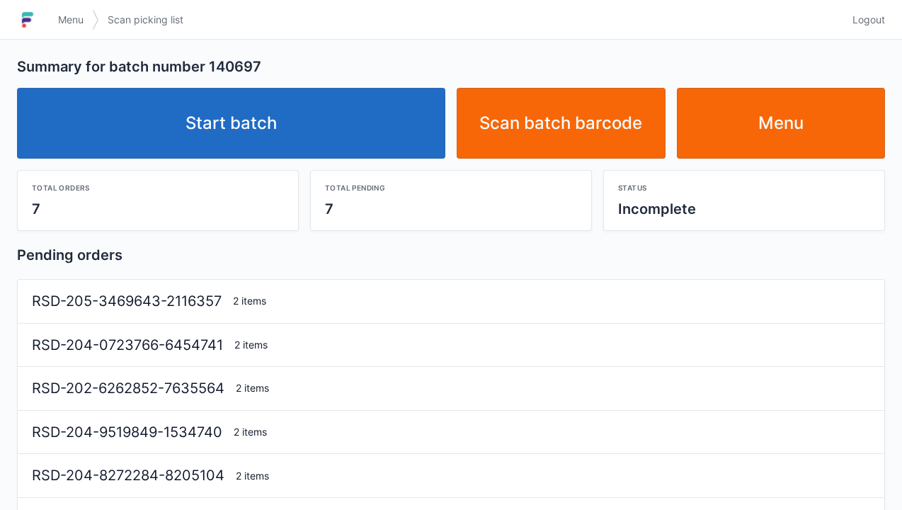
click at [275, 125] on link "Start batch" at bounding box center [231, 123] width 428 height 71
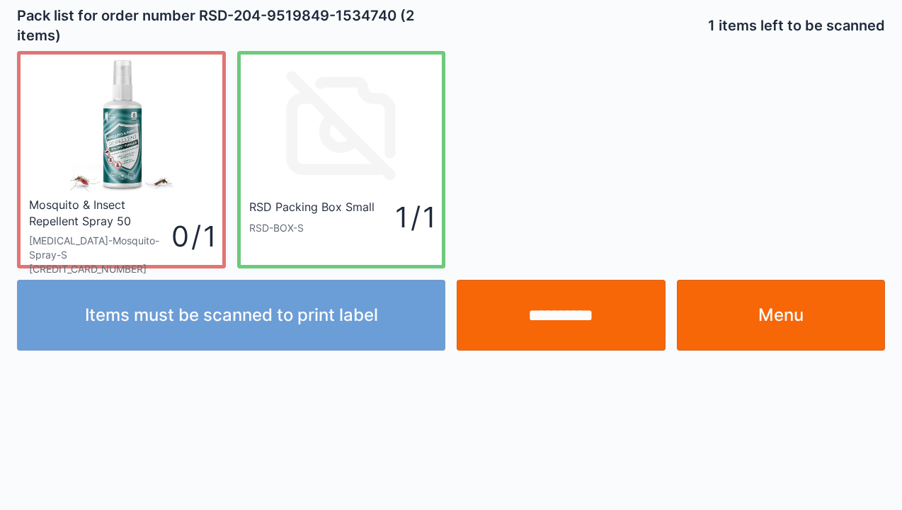
click at [552, 314] on input "**********" at bounding box center [561, 315] width 209 height 71
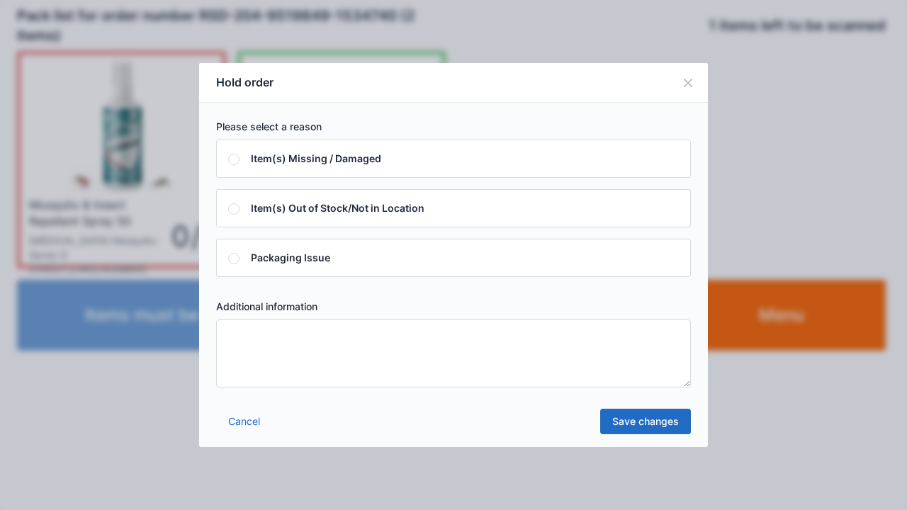
click at [295, 348] on textarea at bounding box center [453, 353] width 474 height 68
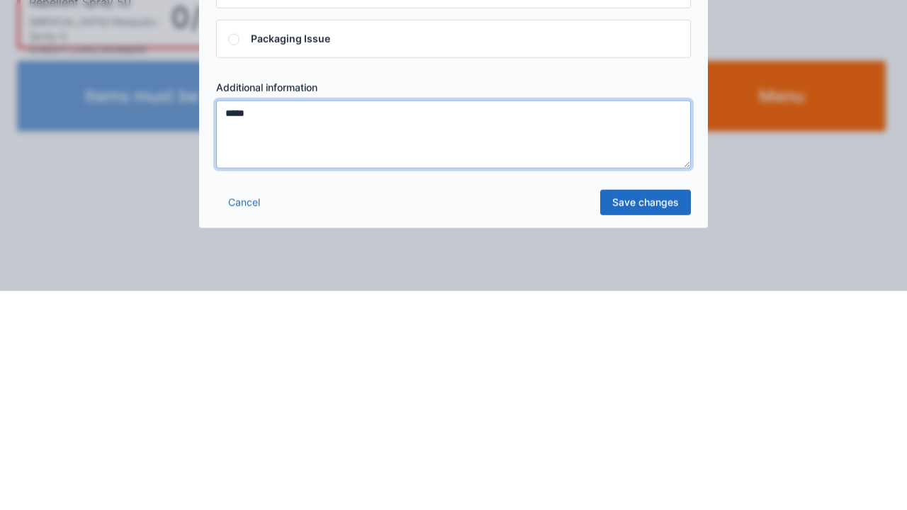
type textarea "*****"
click at [641, 425] on link "Save changes" at bounding box center [645, 421] width 91 height 25
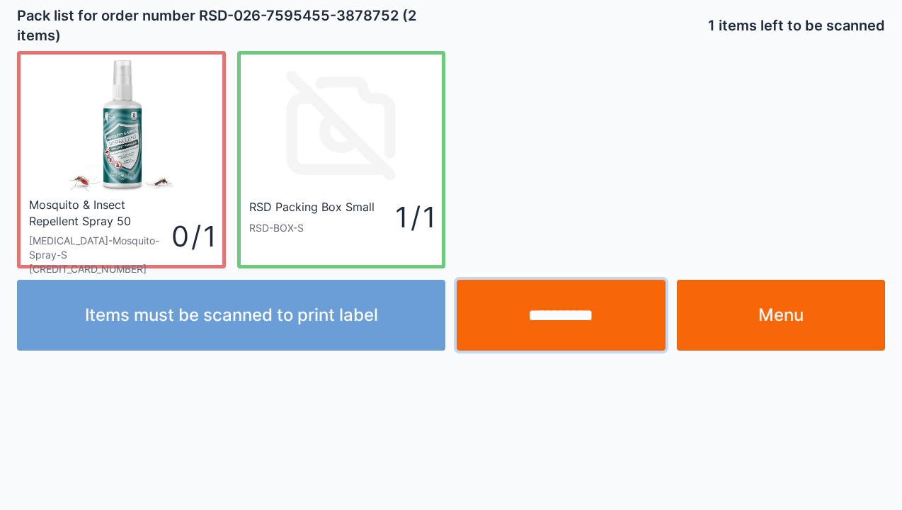
click at [535, 299] on input "**********" at bounding box center [561, 315] width 209 height 71
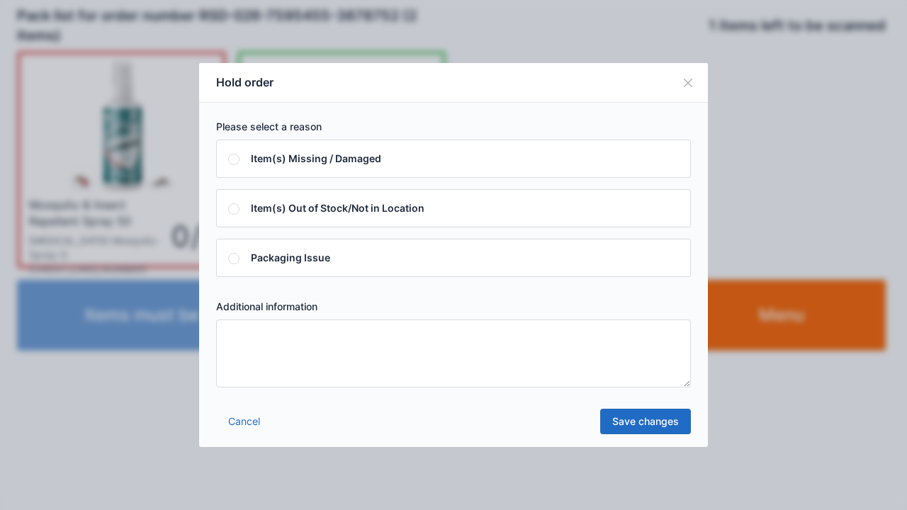
click at [263, 351] on textarea at bounding box center [453, 353] width 474 height 68
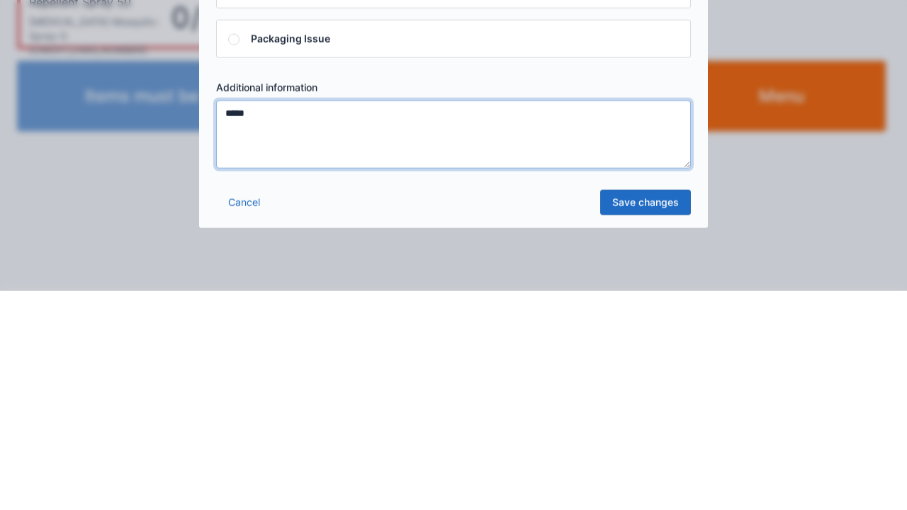
type textarea "*****"
click at [638, 426] on link "Save changes" at bounding box center [645, 421] width 91 height 25
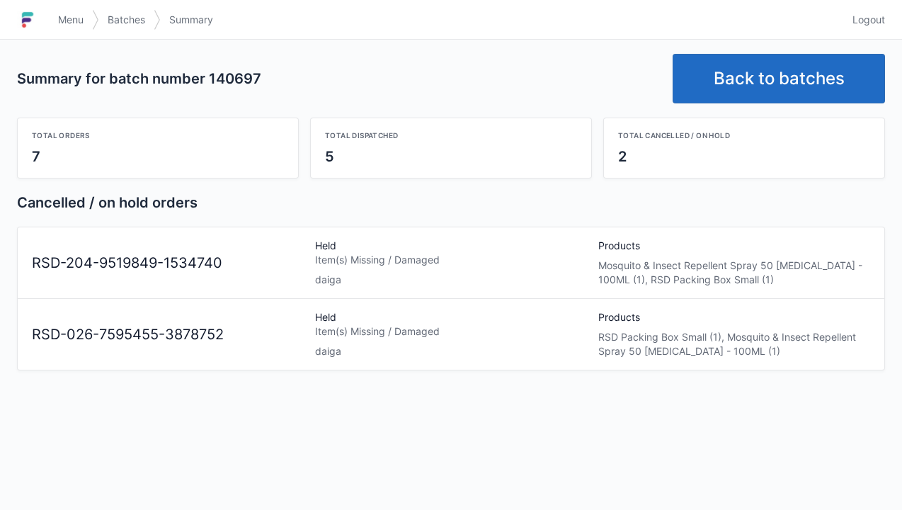
click at [805, 82] on link "Back to batches" at bounding box center [779, 79] width 212 height 50
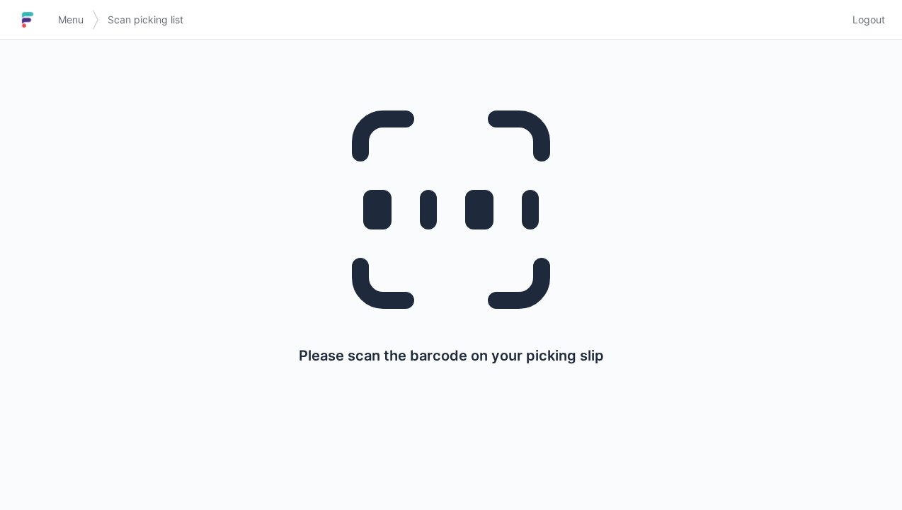
click at [50, 13] on link "Menu" at bounding box center [71, 19] width 42 height 25
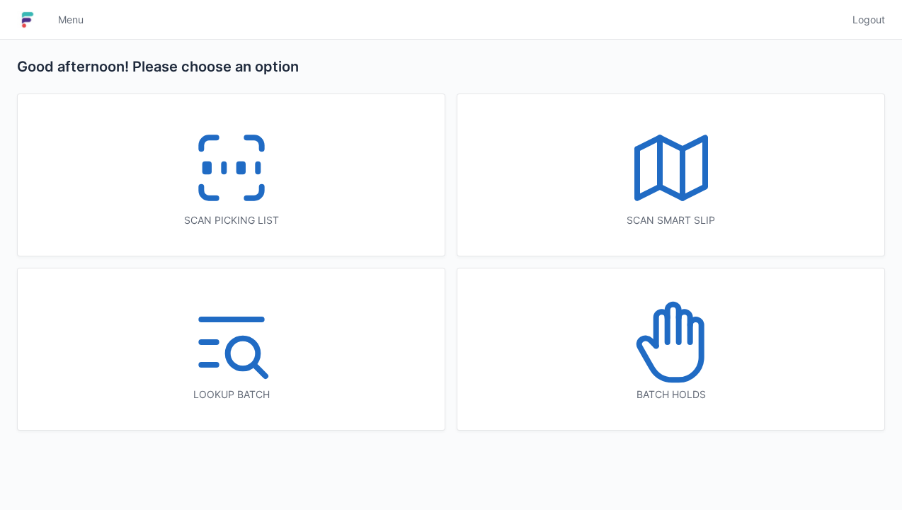
click at [661, 349] on icon at bounding box center [671, 342] width 91 height 91
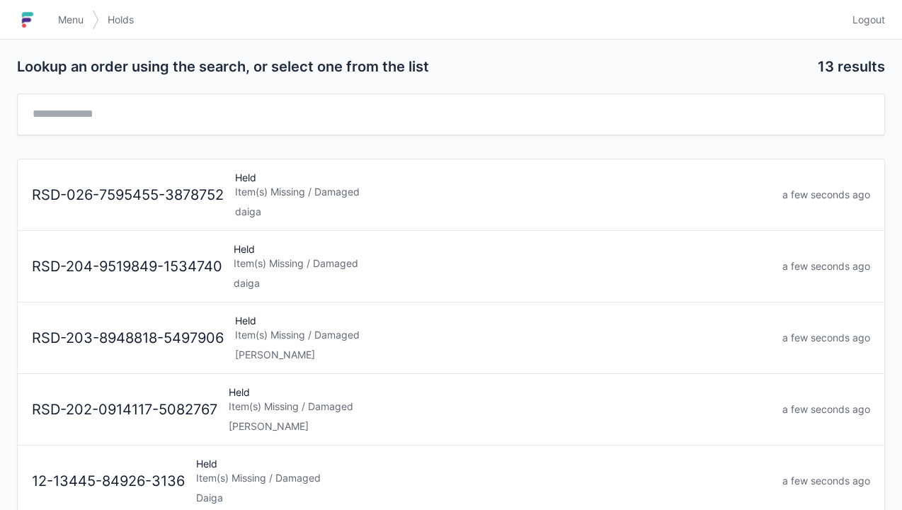
click at [278, 190] on div "Item(s) Missing / Damaged" at bounding box center [503, 192] width 536 height 14
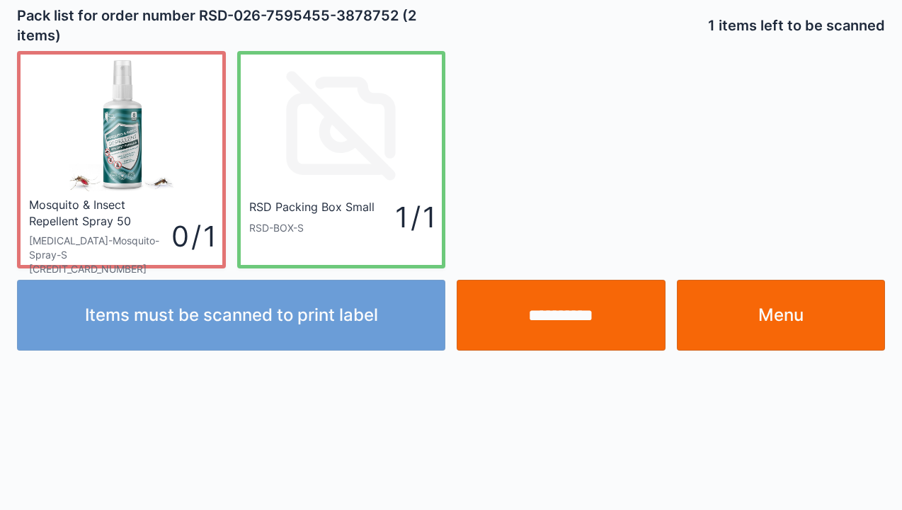
click at [783, 319] on link "Menu" at bounding box center [781, 315] width 209 height 71
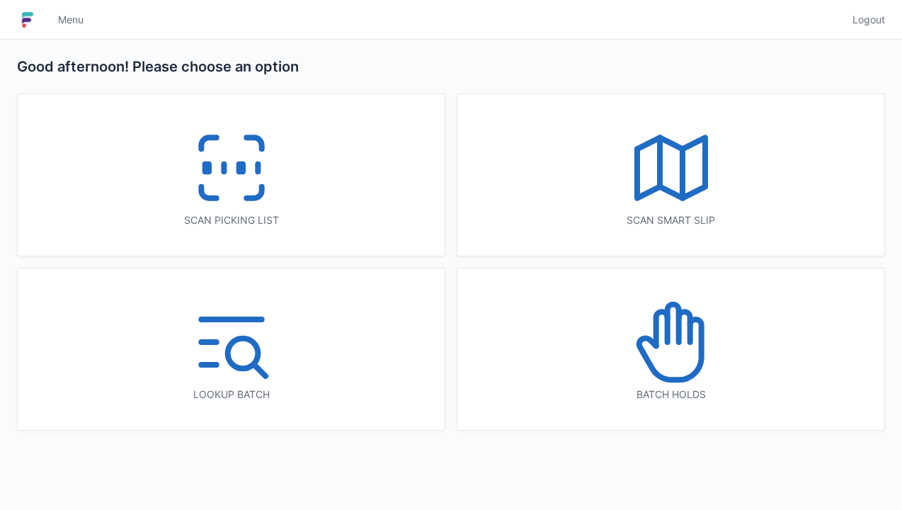
click at [674, 351] on icon at bounding box center [671, 342] width 91 height 91
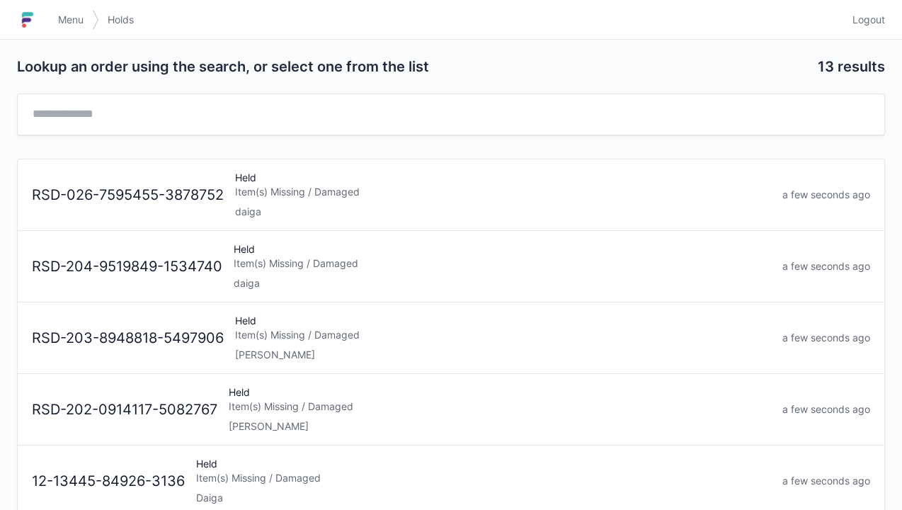
click at [274, 276] on div "daiga" at bounding box center [503, 283] width 538 height 14
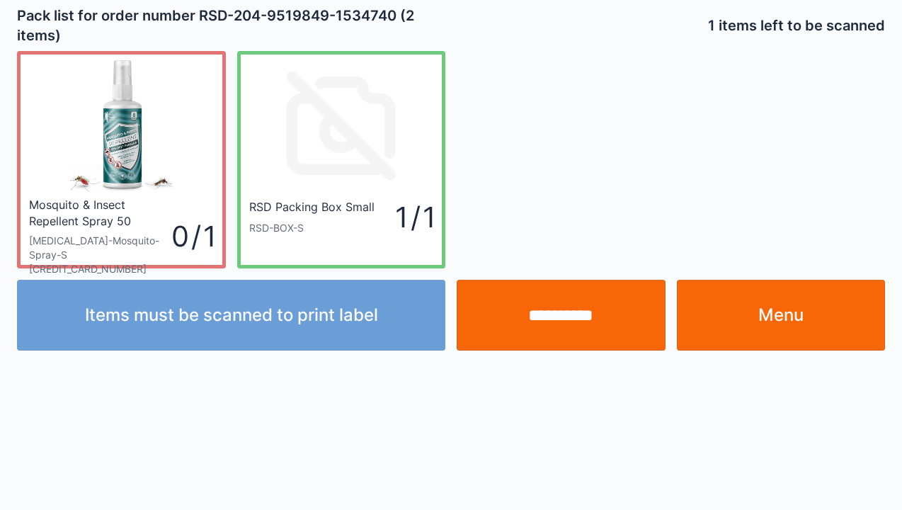
click at [802, 316] on link "Menu" at bounding box center [781, 315] width 209 height 71
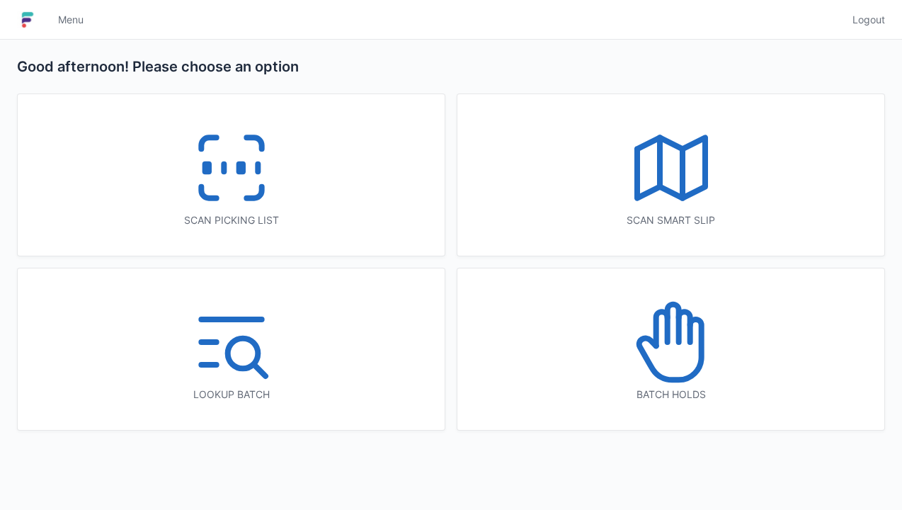
click at [239, 172] on rect at bounding box center [241, 168] width 4 height 8
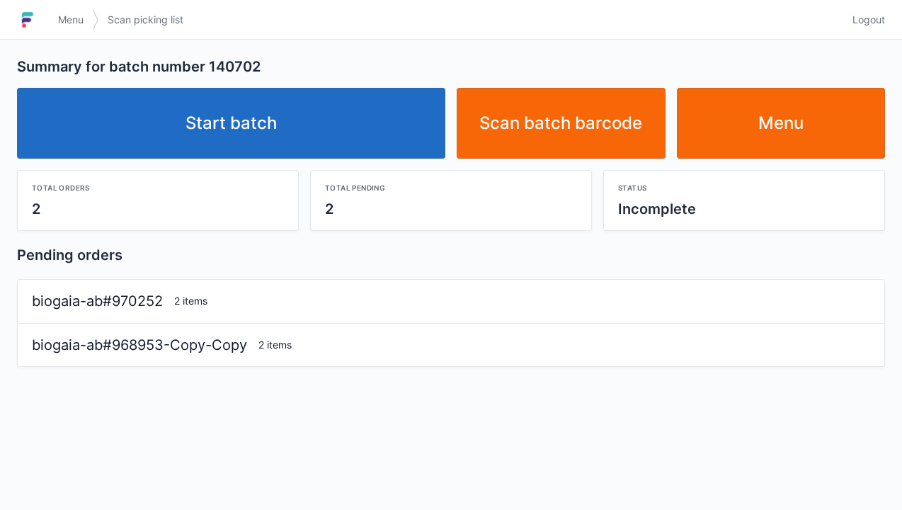
click at [250, 136] on link "Start batch" at bounding box center [231, 123] width 428 height 71
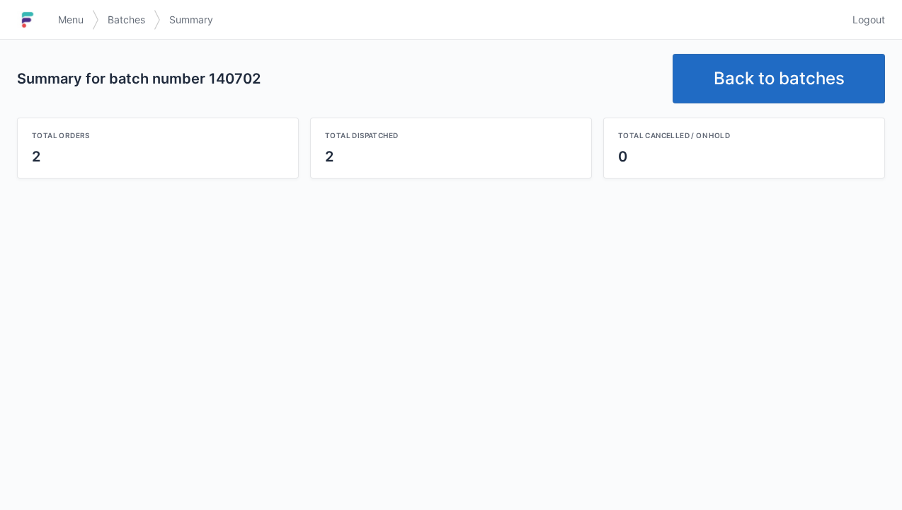
click at [776, 102] on link "Back to batches" at bounding box center [779, 79] width 212 height 50
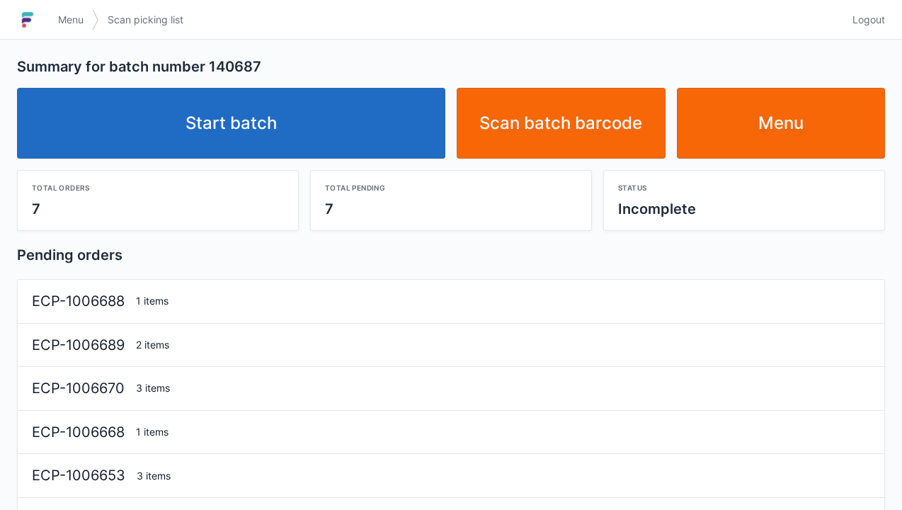
click at [229, 120] on link "Start batch" at bounding box center [231, 123] width 428 height 71
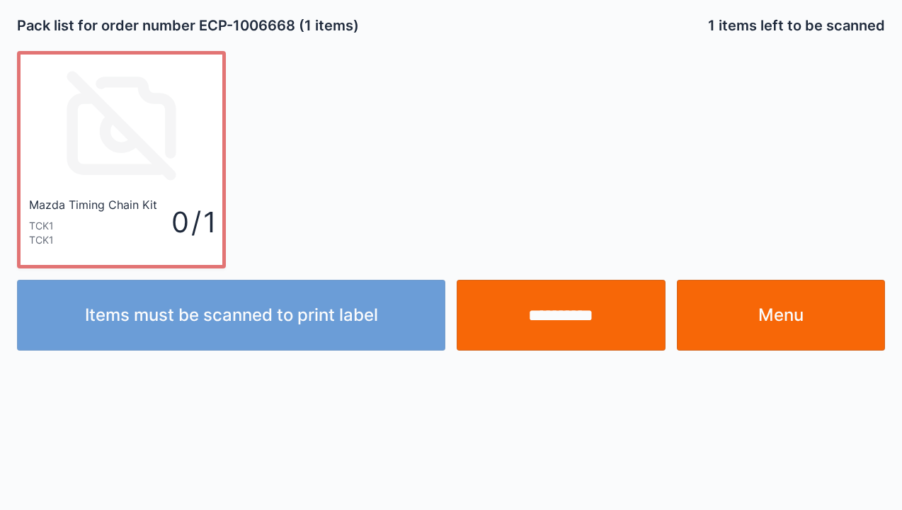
click at [797, 326] on link "Menu" at bounding box center [781, 315] width 209 height 71
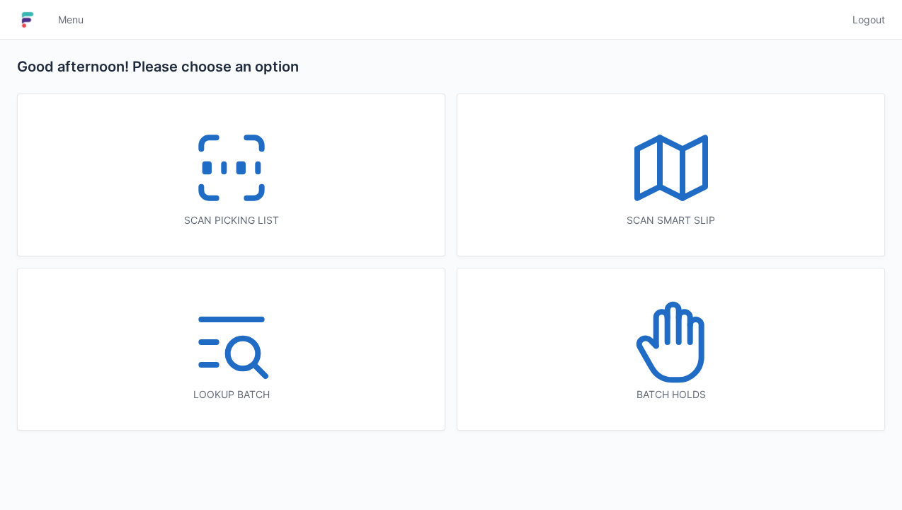
click at [661, 357] on icon at bounding box center [671, 342] width 91 height 91
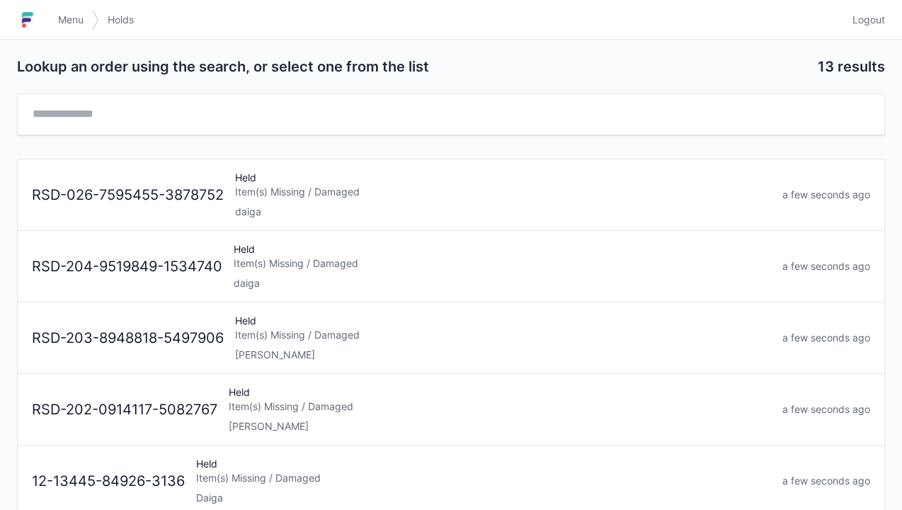
click at [265, 200] on div "Held Item(s) Missing / Damaged daiga" at bounding box center [502, 195] width 547 height 48
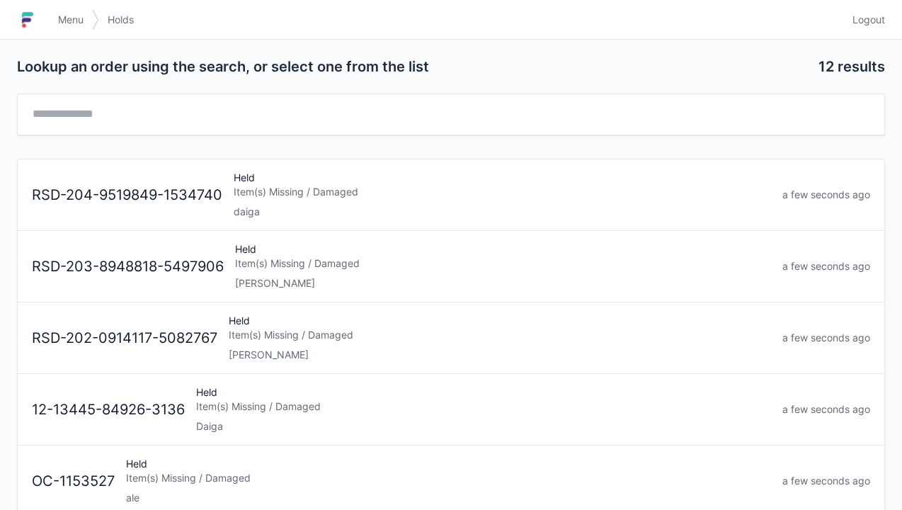
click at [236, 191] on div "Item(s) Missing / Damaged" at bounding box center [503, 192] width 538 height 14
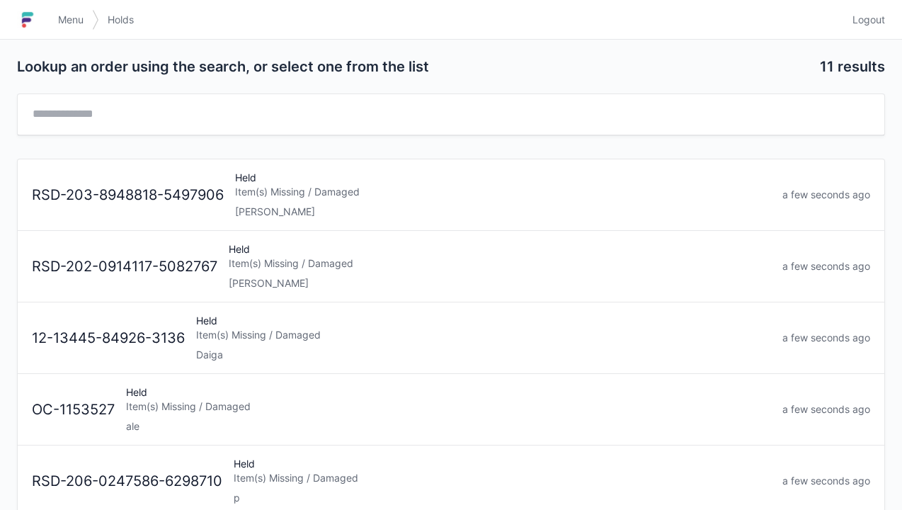
click at [271, 341] on div "Held Item(s) Missing / Damaged Daiga" at bounding box center [484, 338] width 586 height 48
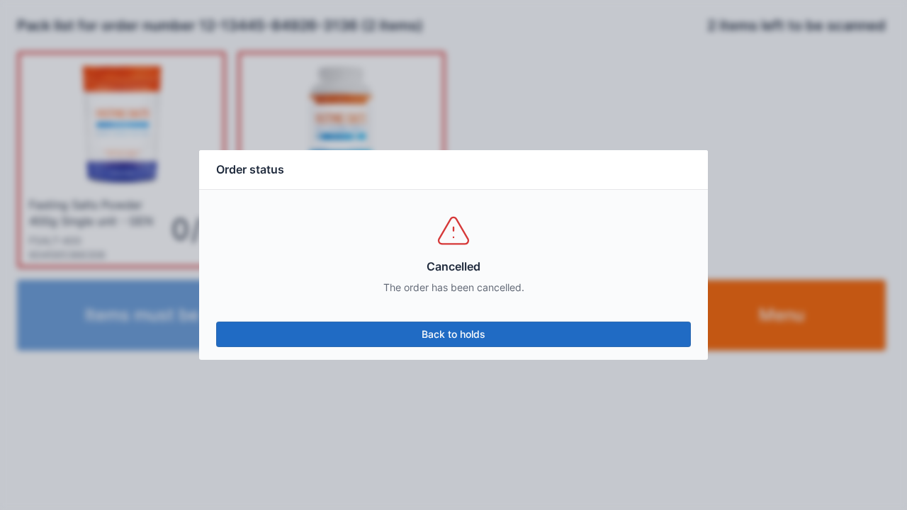
click at [534, 338] on link "Back to holds" at bounding box center [453, 334] width 474 height 25
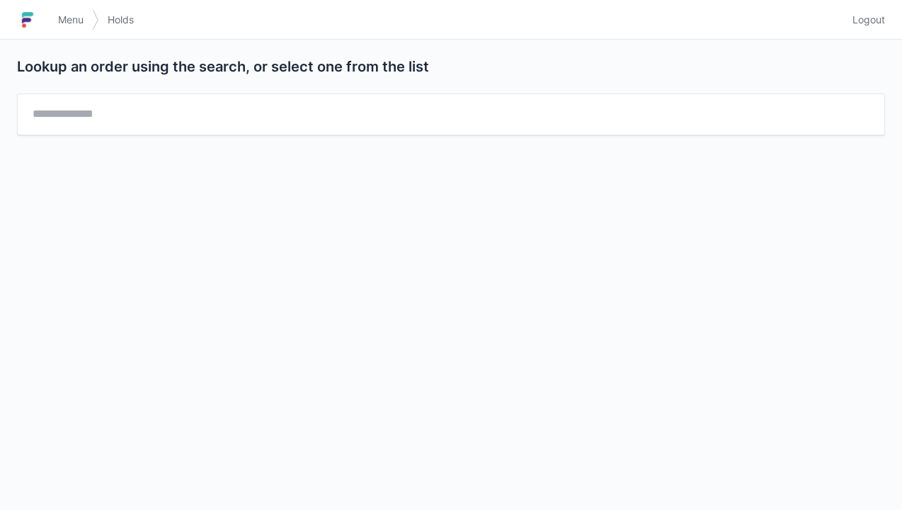
click at [35, 25] on img at bounding box center [27, 19] width 21 height 23
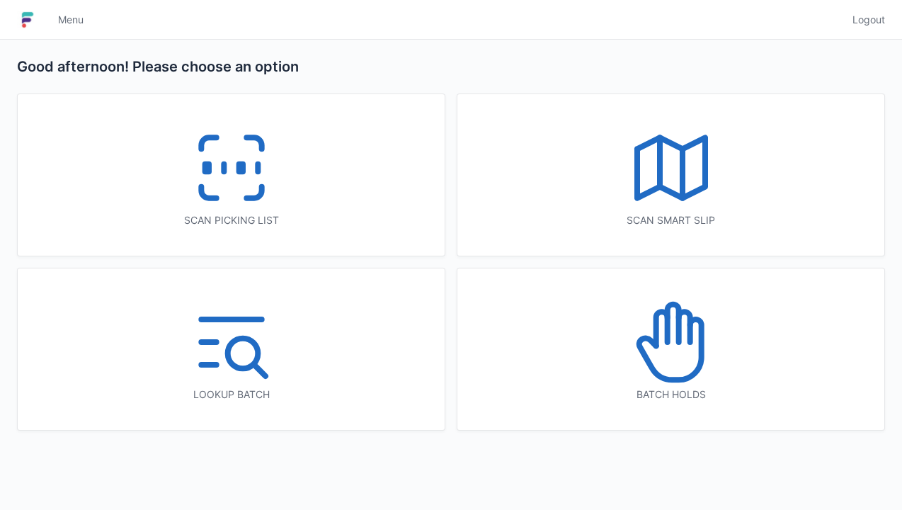
click at [226, 162] on icon at bounding box center [231, 168] width 91 height 91
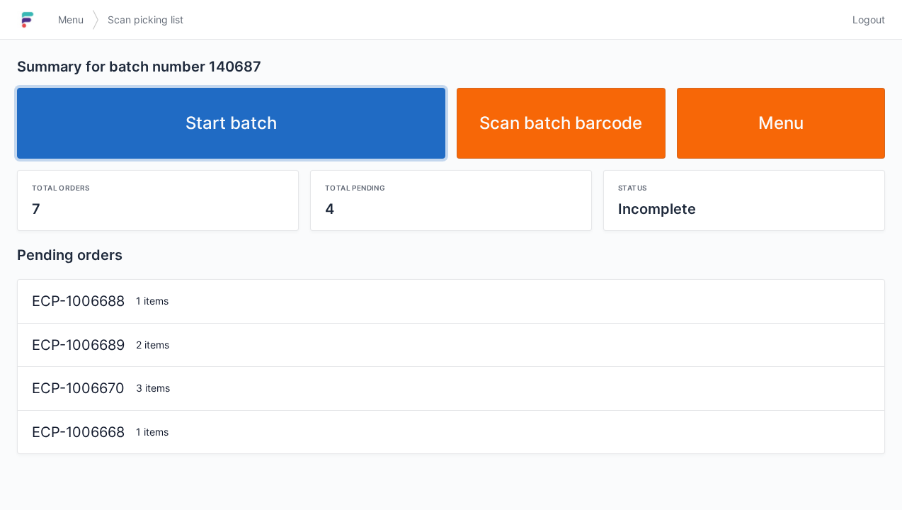
click at [203, 128] on link "Start batch" at bounding box center [231, 123] width 428 height 71
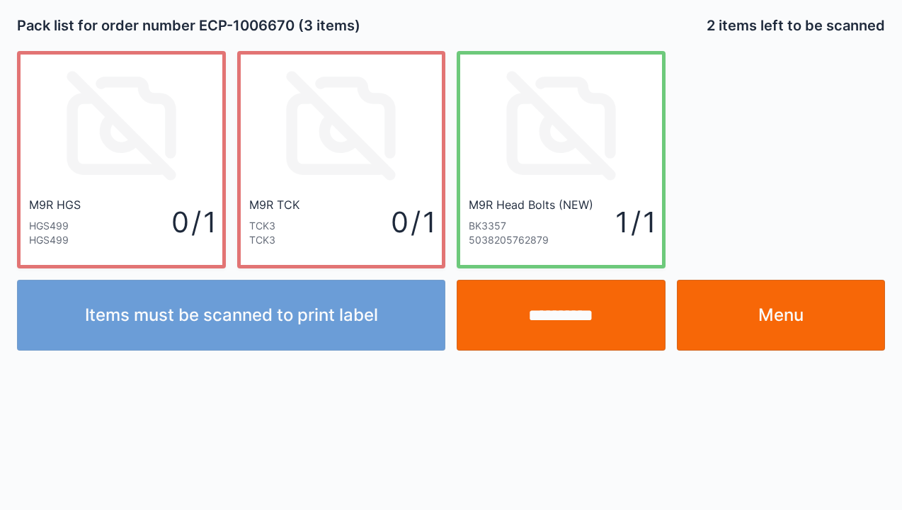
click at [546, 323] on input "**********" at bounding box center [561, 315] width 209 height 71
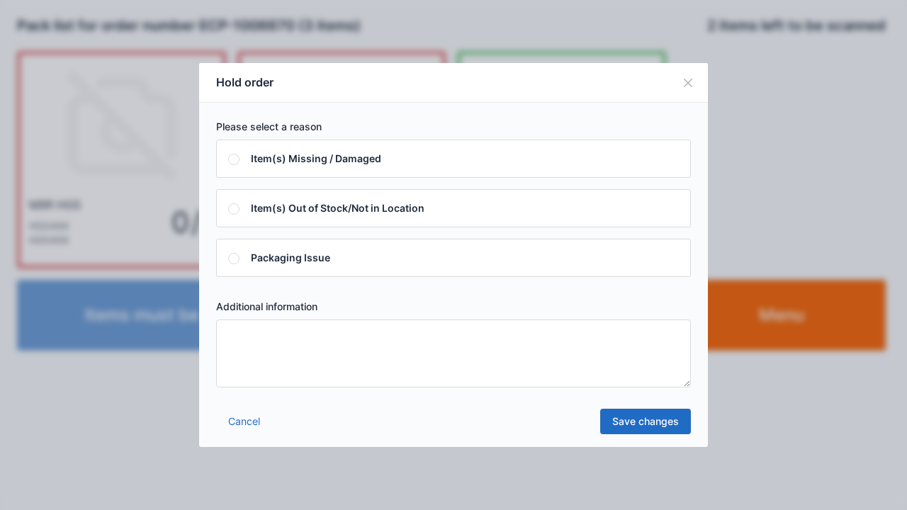
click at [247, 350] on textarea at bounding box center [453, 353] width 474 height 68
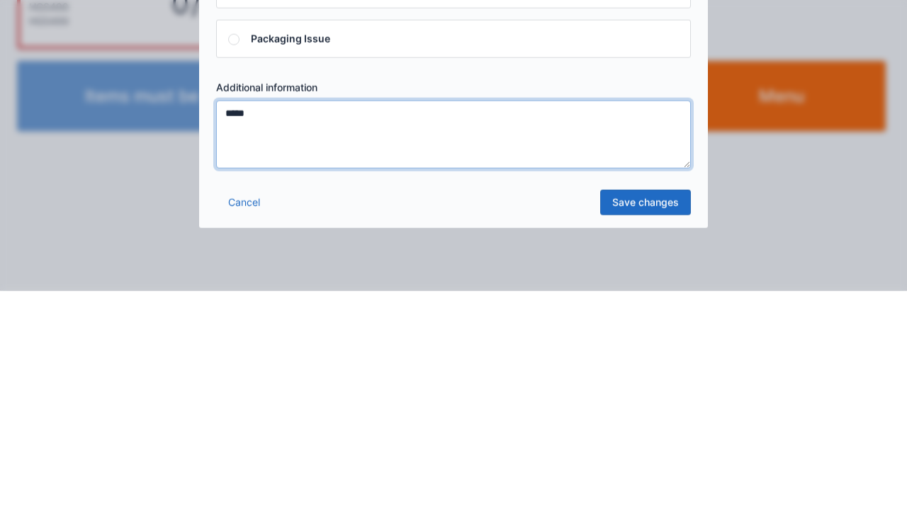
type textarea "*****"
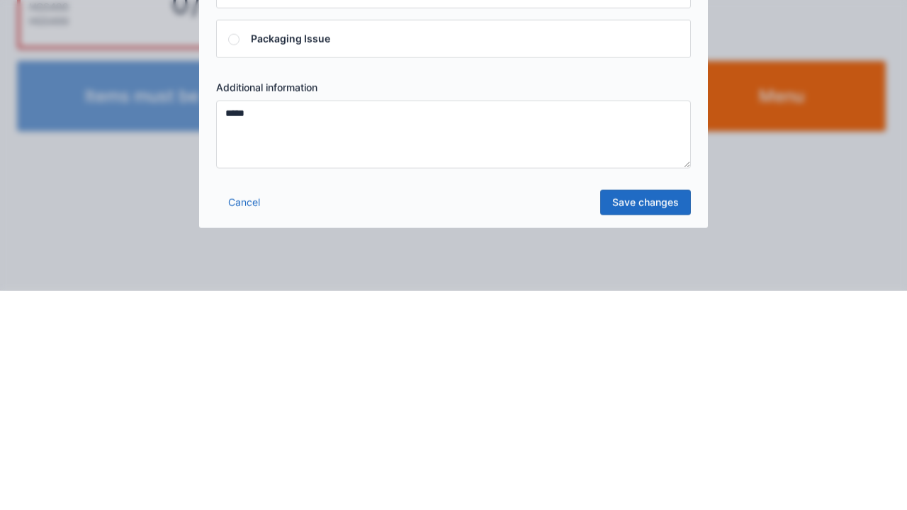
click at [645, 426] on link "Save changes" at bounding box center [645, 421] width 91 height 25
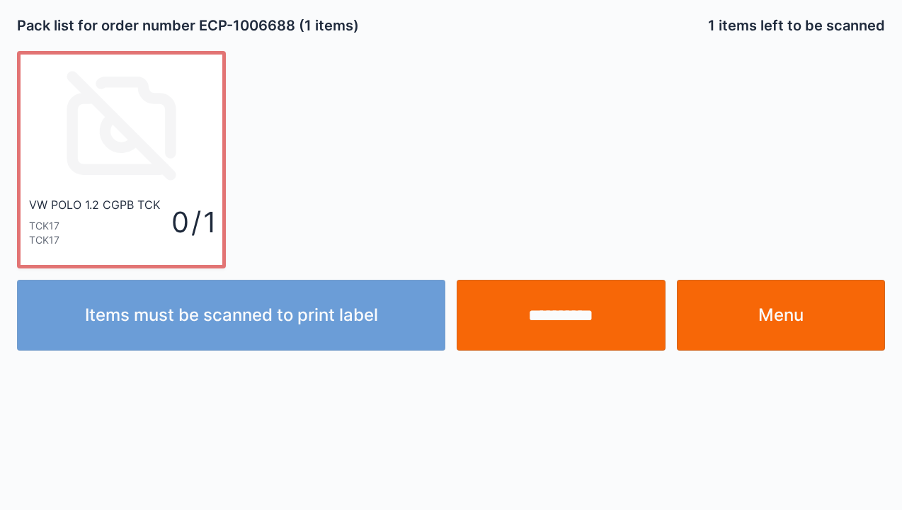
click at [772, 330] on link "Menu" at bounding box center [781, 315] width 209 height 71
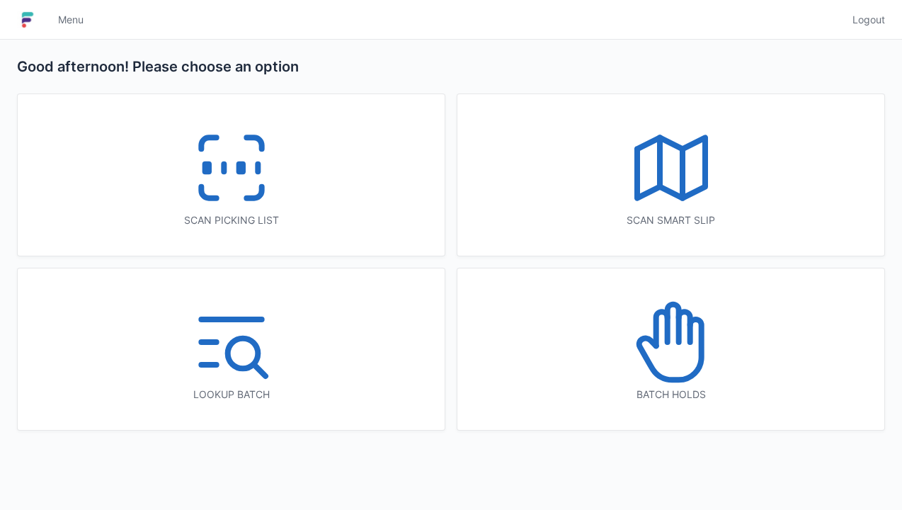
click at [676, 347] on icon at bounding box center [671, 342] width 91 height 91
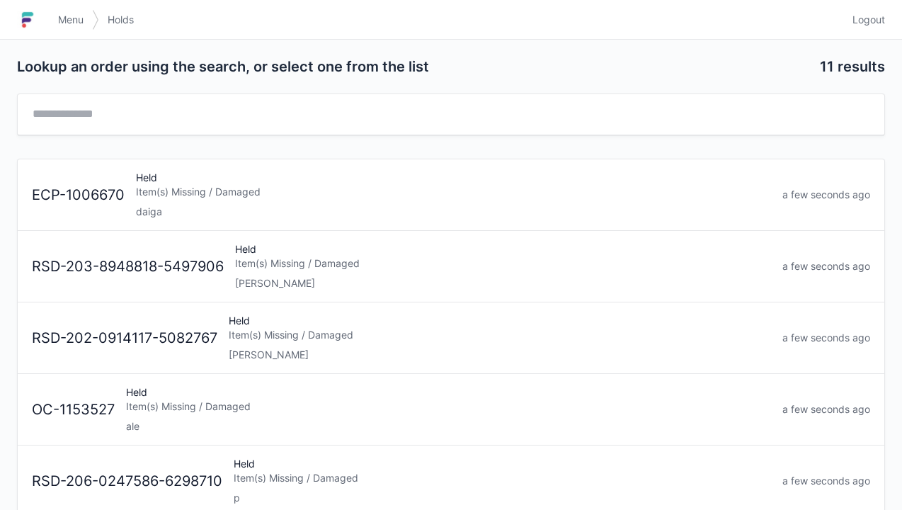
click at [199, 197] on div "Item(s) Missing / Damaged" at bounding box center [453, 192] width 635 height 14
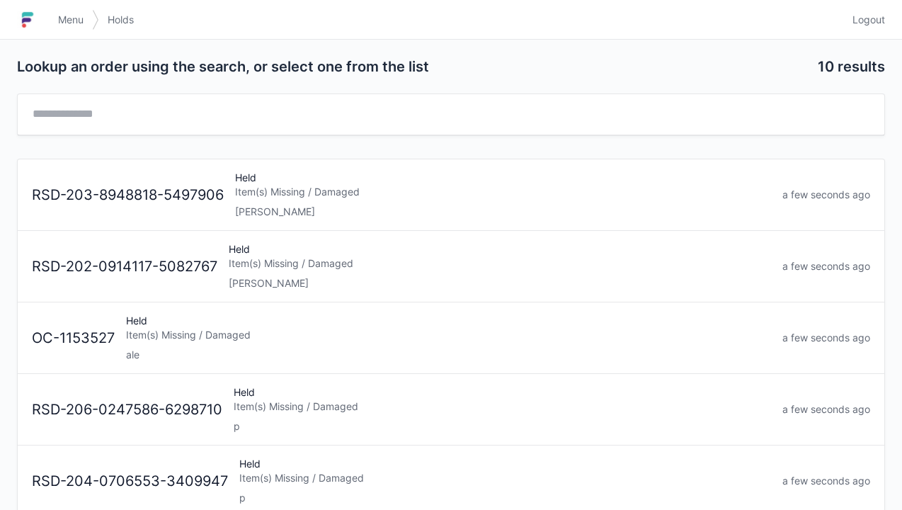
click at [58, 8] on link "Menu" at bounding box center [71, 19] width 42 height 25
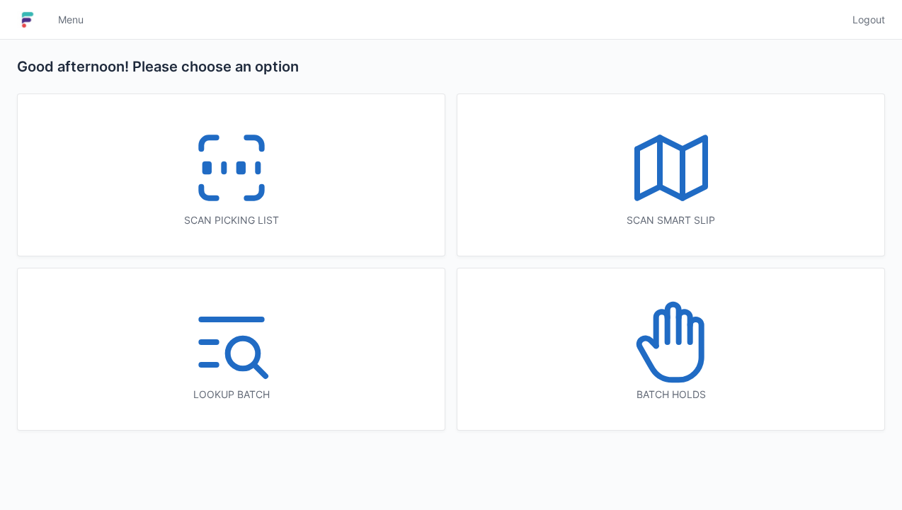
click at [234, 171] on icon at bounding box center [231, 168] width 91 height 91
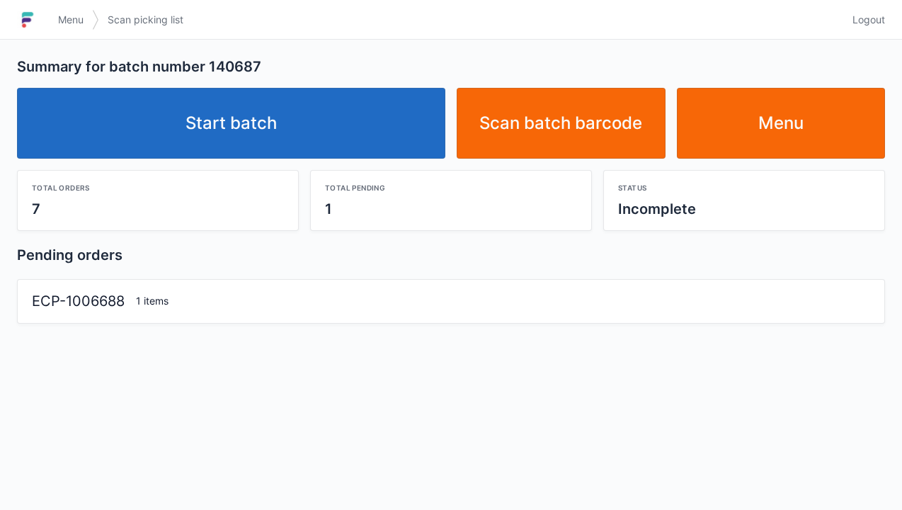
click at [242, 124] on link "Start batch" at bounding box center [231, 123] width 428 height 71
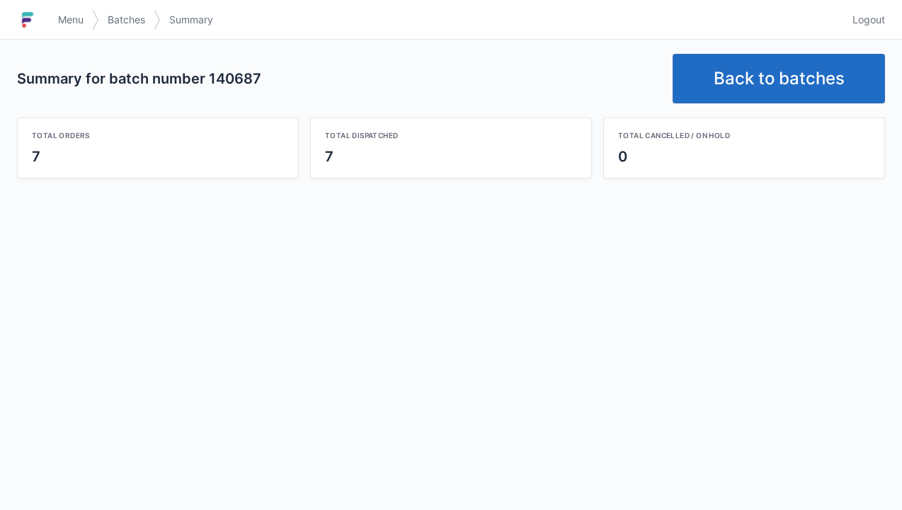
click at [752, 91] on link "Back to batches" at bounding box center [779, 79] width 212 height 50
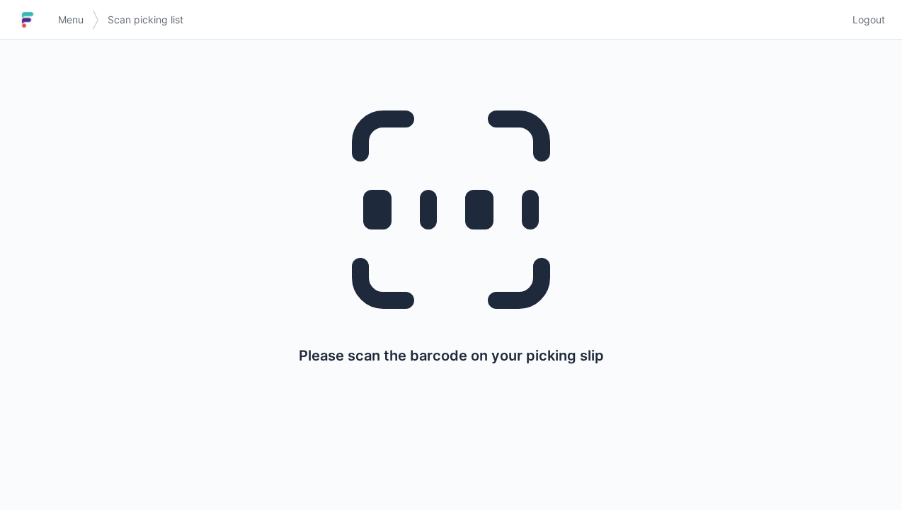
click at [62, 13] on span "Menu" at bounding box center [70, 20] width 25 height 14
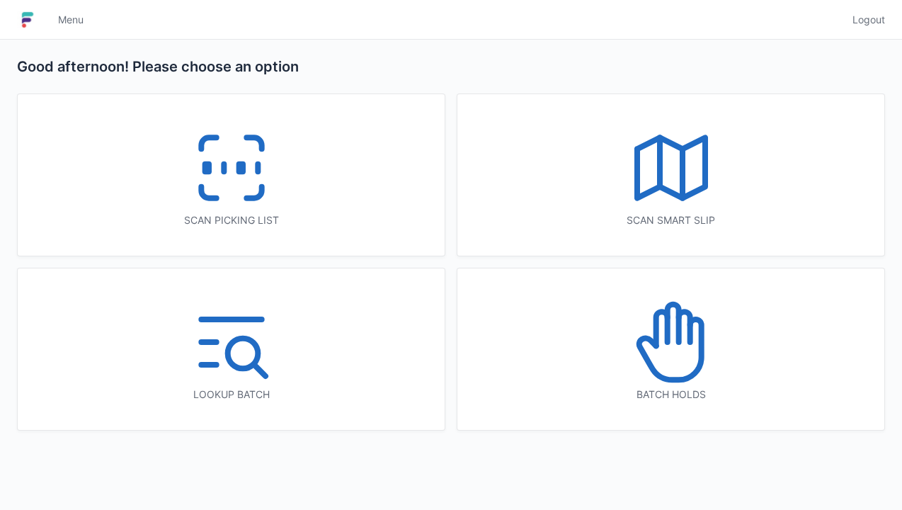
click at [232, 174] on icon at bounding box center [231, 168] width 91 height 91
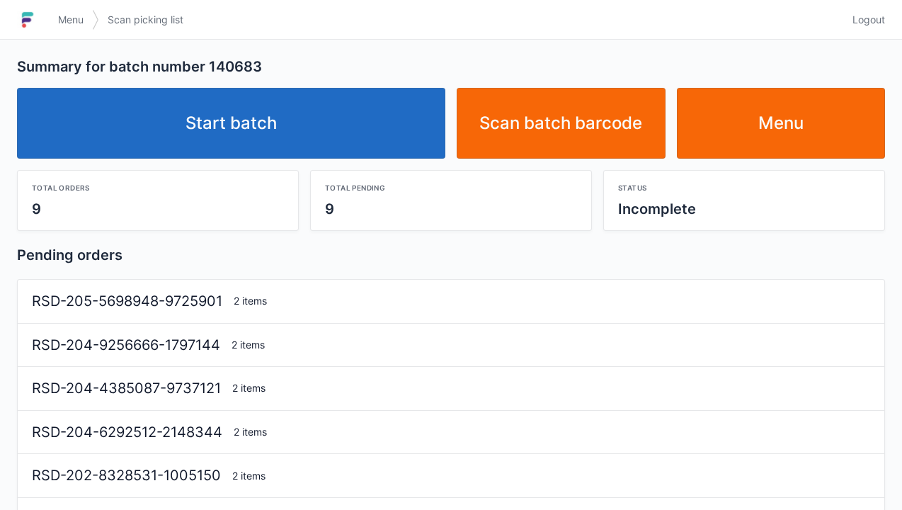
click at [221, 115] on link "Start batch" at bounding box center [231, 123] width 428 height 71
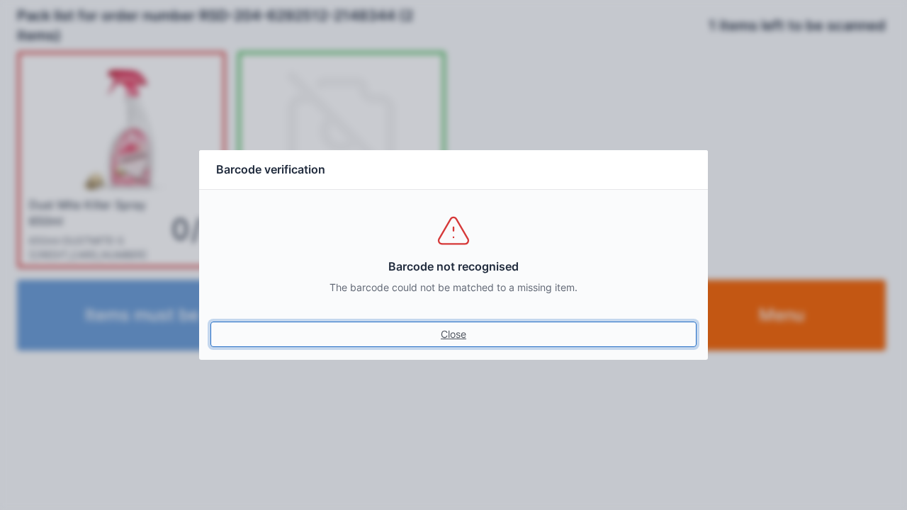
click at [462, 334] on link "Close" at bounding box center [453, 334] width 486 height 25
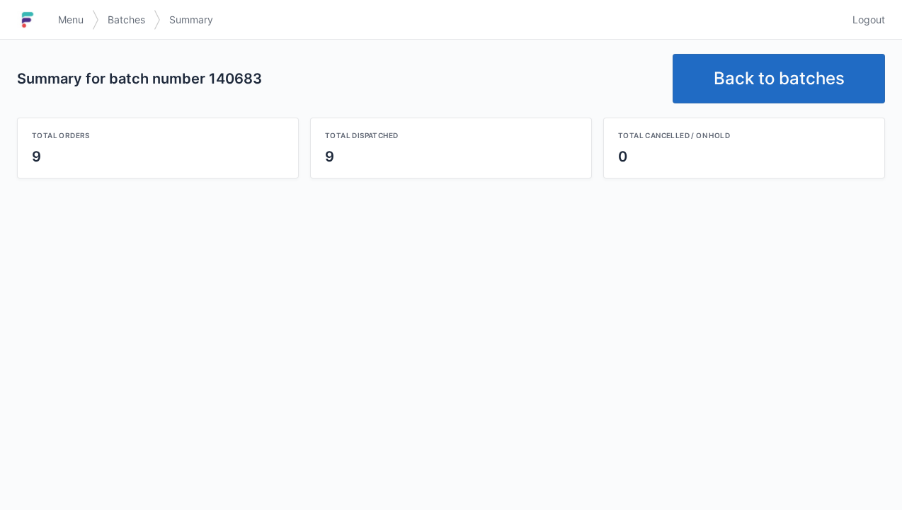
click at [788, 77] on link "Back to batches" at bounding box center [779, 79] width 212 height 50
